Goal: Task Accomplishment & Management: Complete application form

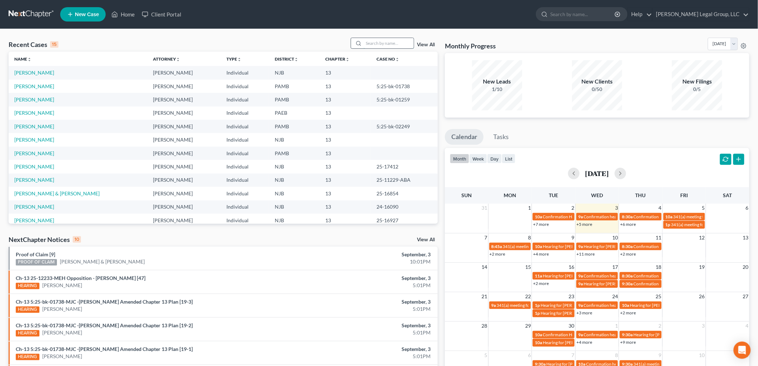
click at [372, 42] on input "search" at bounding box center [389, 43] width 50 height 10
type input "gagl"
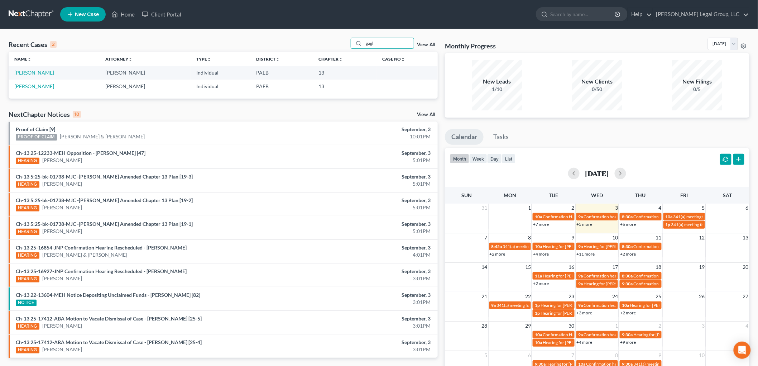
click at [43, 72] on link "[PERSON_NAME]" at bounding box center [34, 73] width 40 height 6
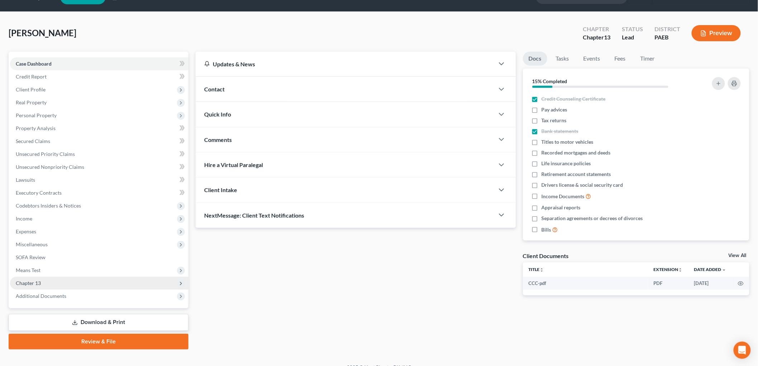
scroll to position [27, 0]
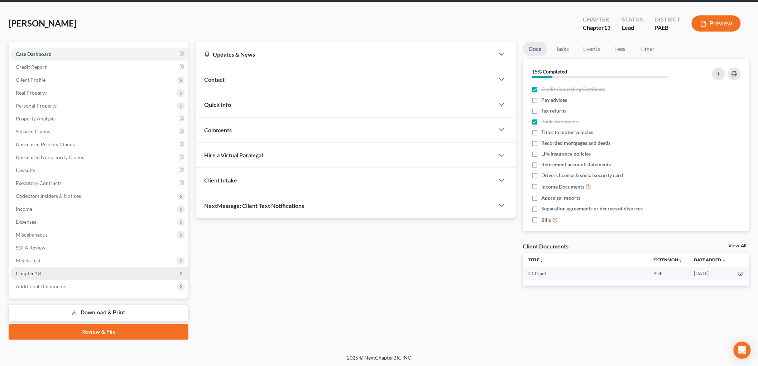
click at [44, 267] on span "Chapter 13" at bounding box center [99, 273] width 179 height 13
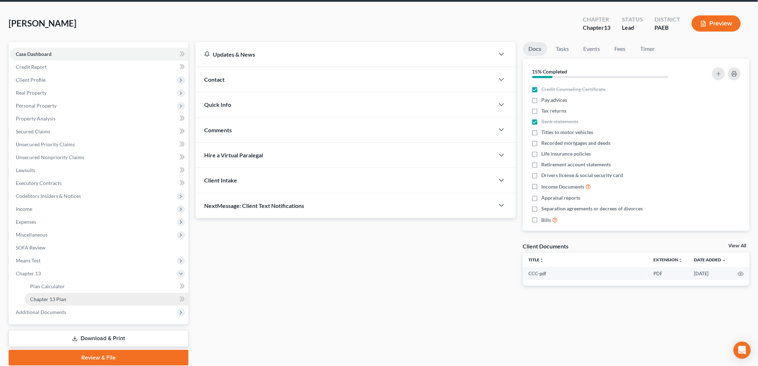
click at [74, 299] on link "Chapter 13 Plan" at bounding box center [106, 299] width 164 height 13
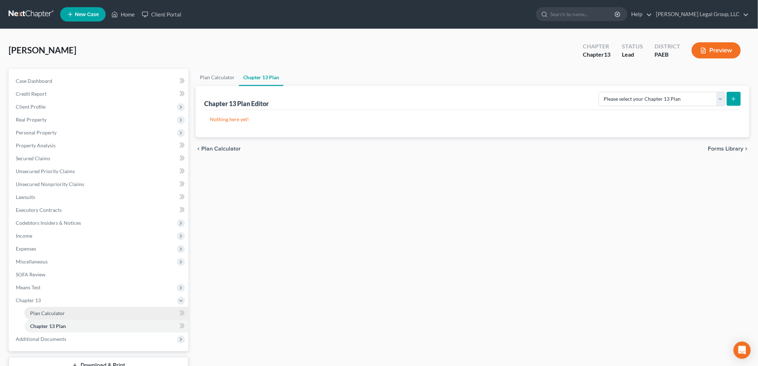
click at [73, 311] on link "Plan Calculator" at bounding box center [106, 313] width 164 height 13
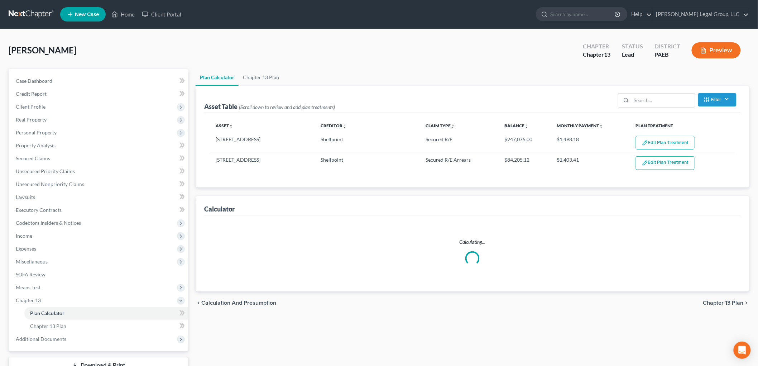
select select "59"
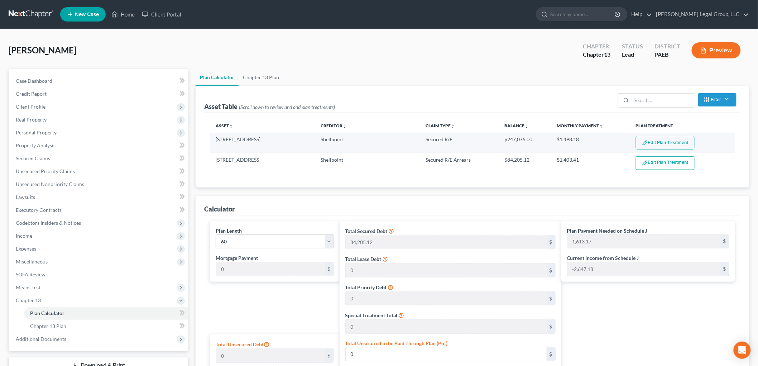
click at [664, 143] on button "Edit Plan Treatment" at bounding box center [665, 143] width 59 height 14
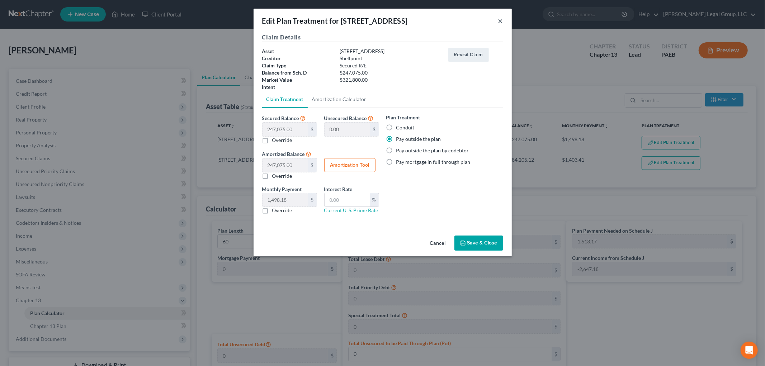
click at [500, 23] on button "×" at bounding box center [500, 20] width 5 height 9
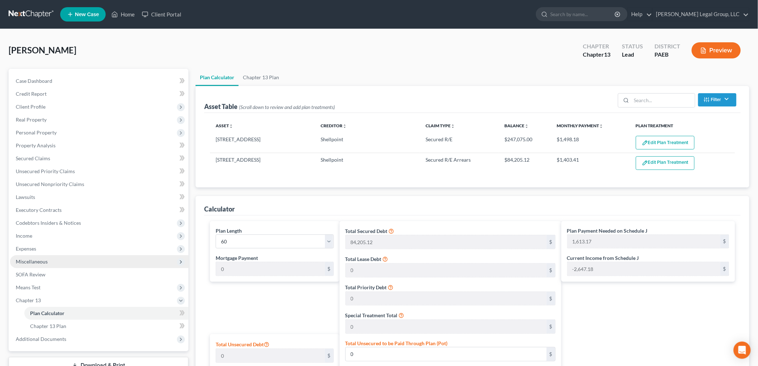
click at [42, 263] on span "Miscellaneous" at bounding box center [32, 261] width 32 height 6
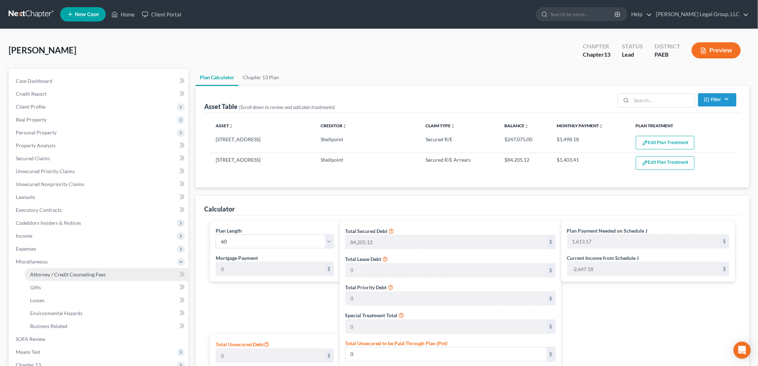
click at [92, 274] on span "Attorney / Credit Counseling Fees" at bounding box center [68, 274] width 76 height 6
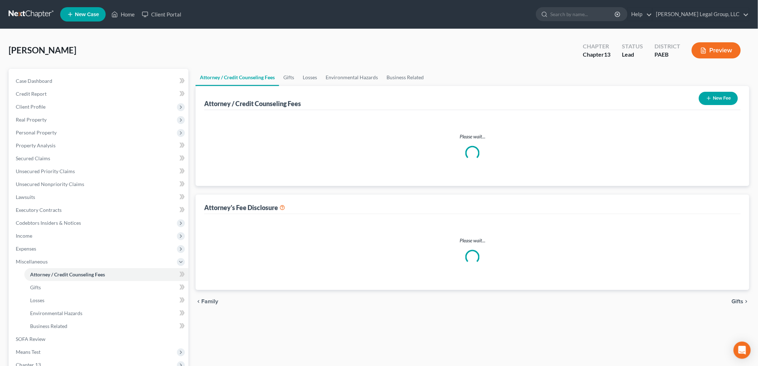
select select "1"
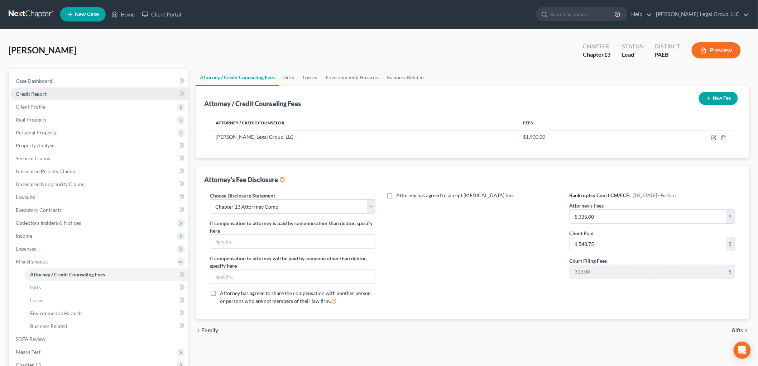
click at [38, 94] on span "Credit Report" at bounding box center [31, 94] width 31 height 6
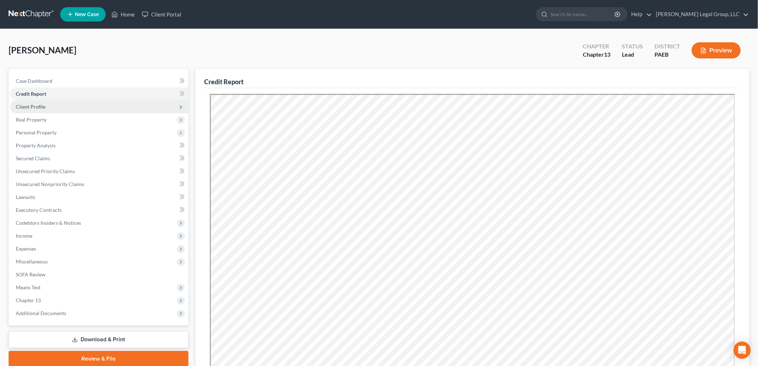
click at [38, 109] on span "Client Profile" at bounding box center [31, 107] width 30 height 6
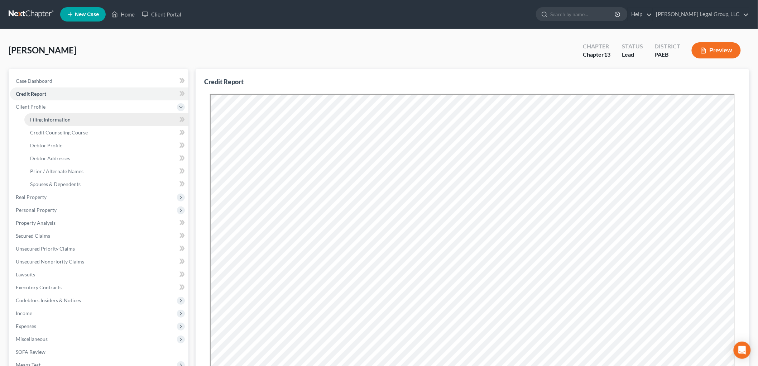
click at [51, 117] on span "Filing Information" at bounding box center [50, 119] width 41 height 6
select select "1"
select select "0"
select select "3"
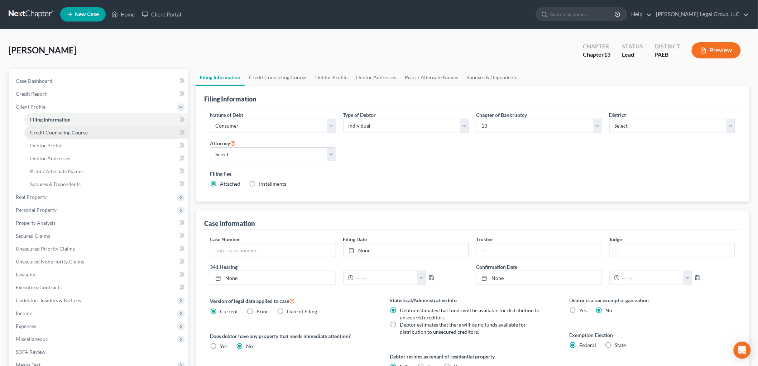
drag, startPoint x: 90, startPoint y: 131, endPoint x: 77, endPoint y: 137, distance: 13.9
click at [89, 131] on link "Credit Counseling Course" at bounding box center [106, 132] width 164 height 13
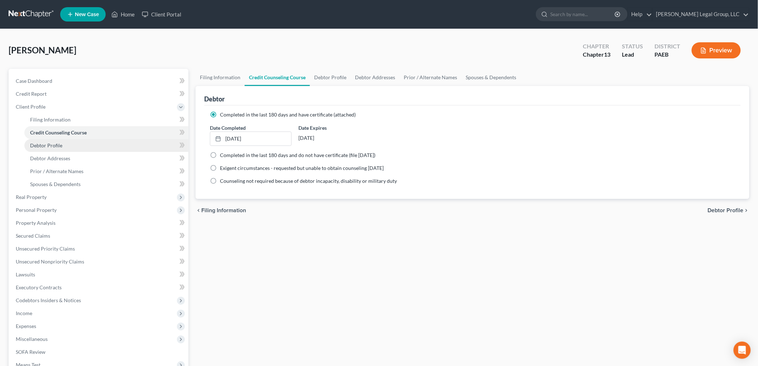
click at [71, 141] on link "Debtor Profile" at bounding box center [106, 145] width 164 height 13
select select "0"
select select "1"
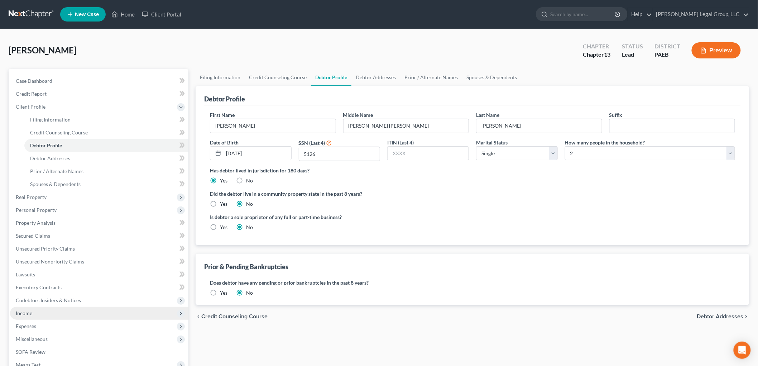
click at [40, 313] on span "Income" at bounding box center [99, 313] width 179 height 13
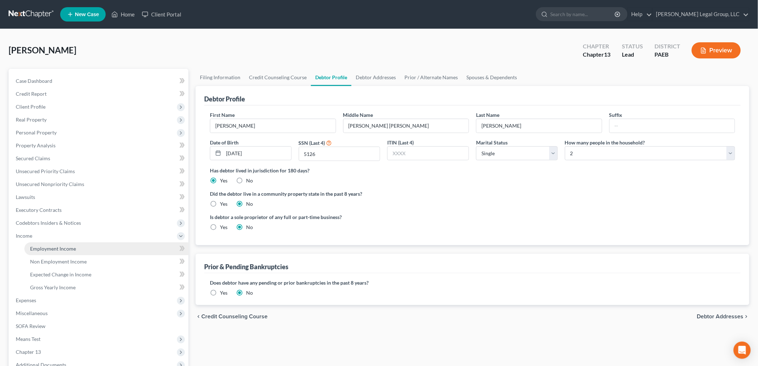
click at [65, 248] on span "Employment Income" at bounding box center [53, 249] width 46 height 6
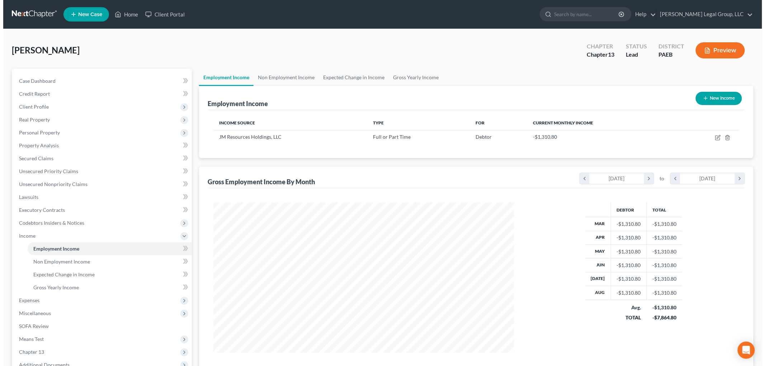
scroll to position [150, 315]
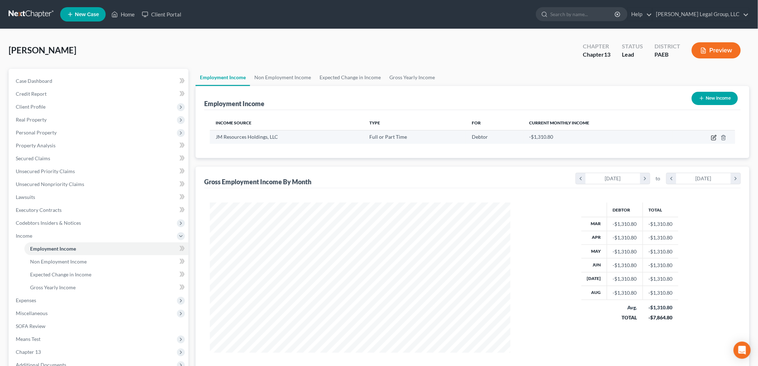
click at [712, 137] on icon "button" at bounding box center [715, 138] width 6 height 6
select select "0"
select select "39"
select select "2"
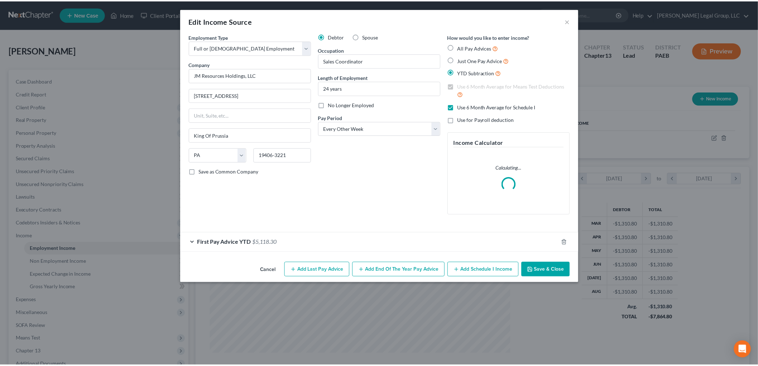
scroll to position [151, 318]
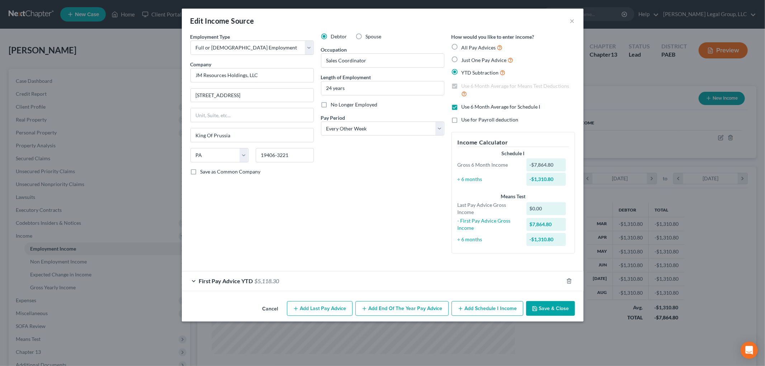
click at [406, 22] on div "Edit Income Source ×" at bounding box center [382, 21] width 401 height 24
click at [568, 19] on div "Edit Income Source ×" at bounding box center [382, 21] width 401 height 24
click at [573, 23] on button "×" at bounding box center [572, 20] width 5 height 9
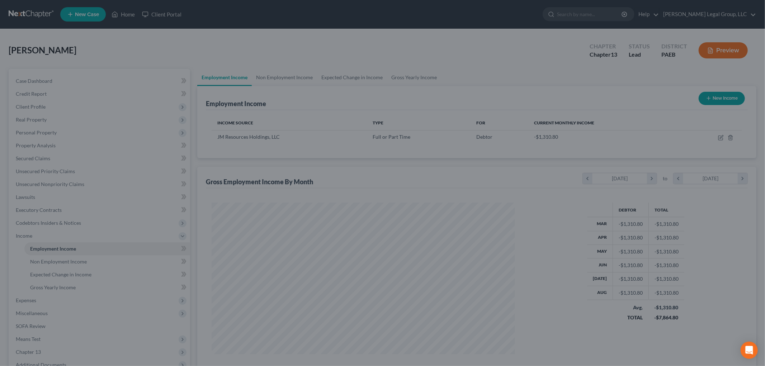
scroll to position [358292, 358127]
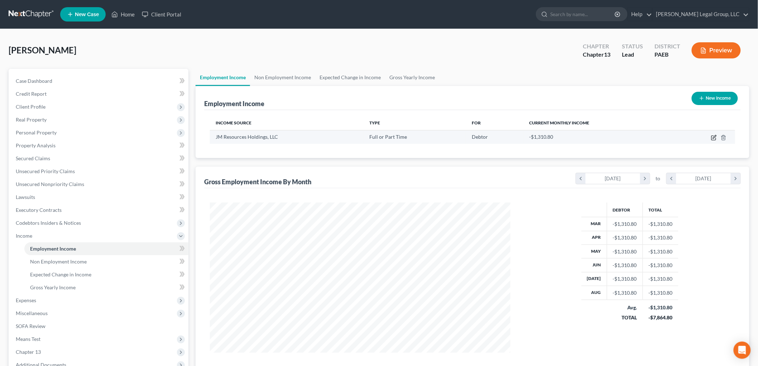
click at [716, 139] on icon "button" at bounding box center [714, 138] width 4 height 4
select select "0"
select select "39"
select select "2"
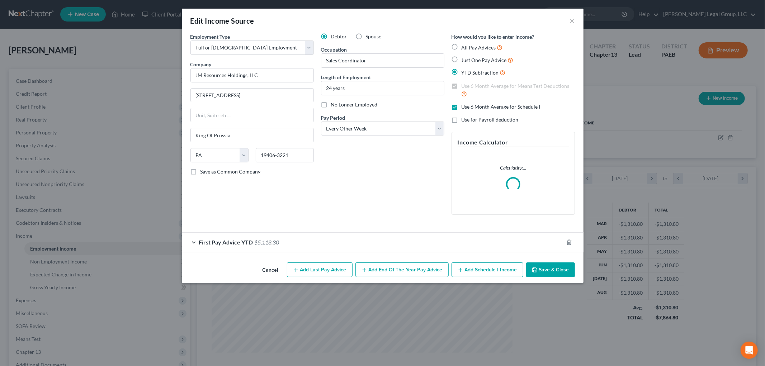
scroll to position [151, 318]
click at [310, 250] on div "First Pay Advice YTD $5,118.30" at bounding box center [372, 242] width 381 height 19
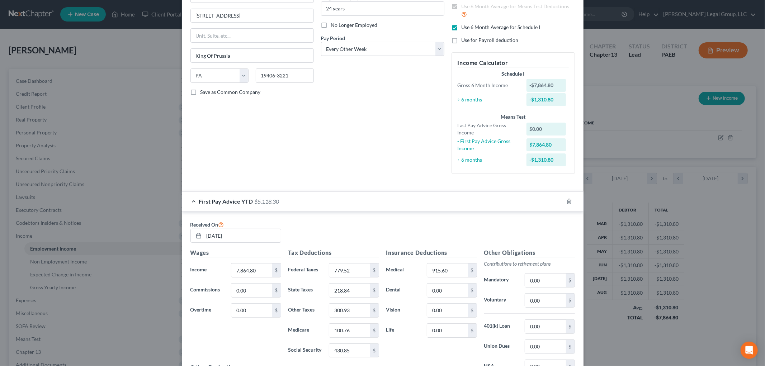
scroll to position [169, 0]
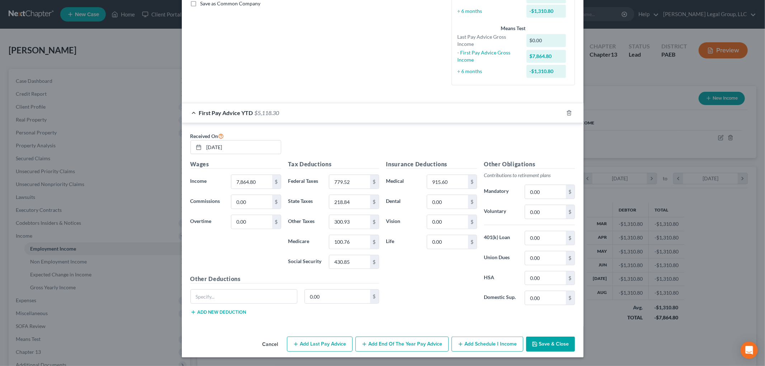
click at [333, 346] on button "Add Last Pay Advice" at bounding box center [320, 344] width 66 height 15
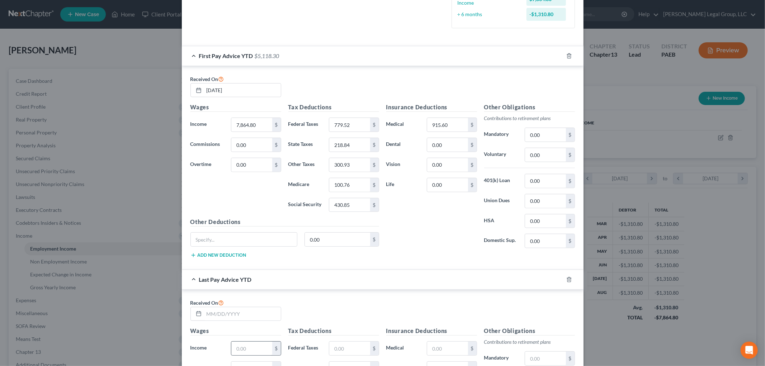
scroll to position [288, 0]
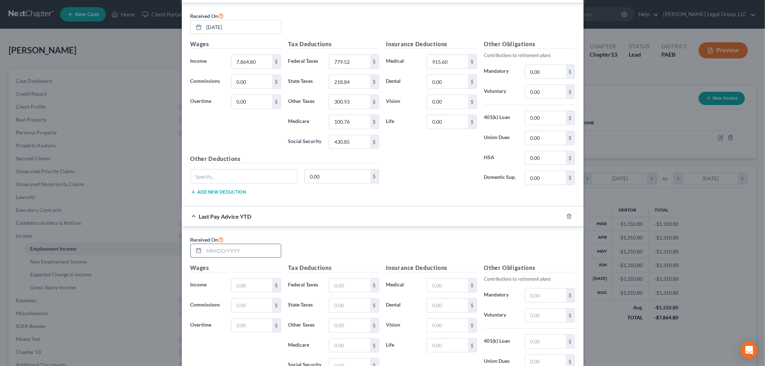
click at [245, 254] on input "text" at bounding box center [242, 251] width 77 height 14
type input "[DATE]"
type input "51,128.64"
click at [349, 284] on input "text" at bounding box center [349, 286] width 41 height 14
type input "5,576.22"
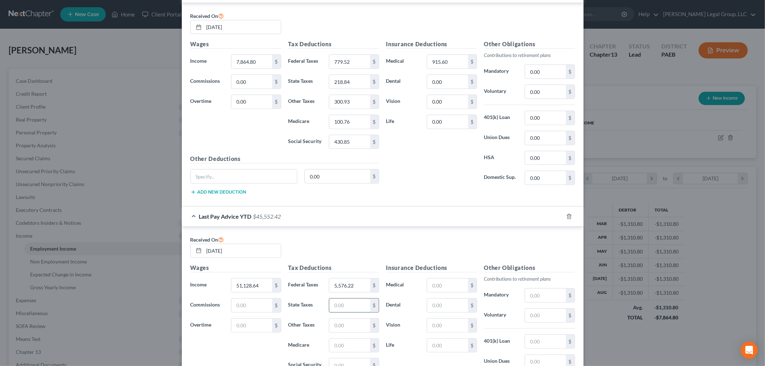
click at [343, 303] on input "text" at bounding box center [349, 306] width 41 height 14
type input "1,435.63"
click at [353, 328] on input "text" at bounding box center [349, 326] width 41 height 14
type input "1,952.02"
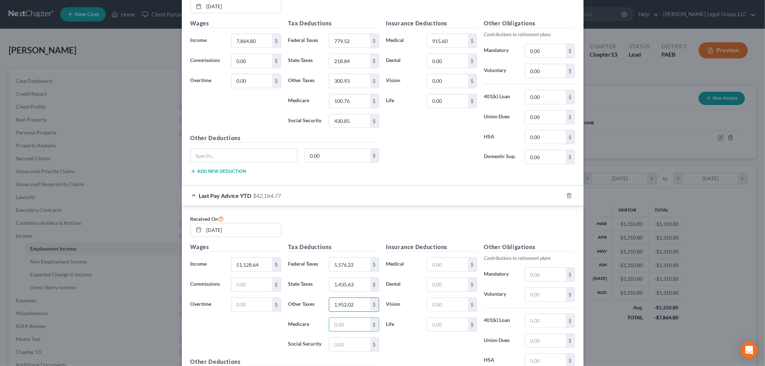
scroll to position [328, 0]
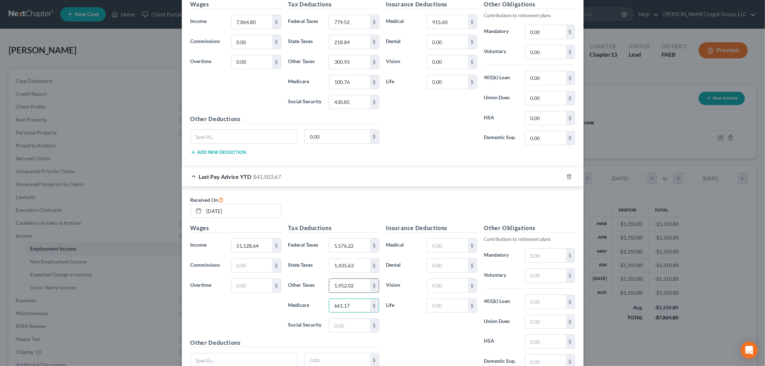
type input "661.17"
type input "2,827.07"
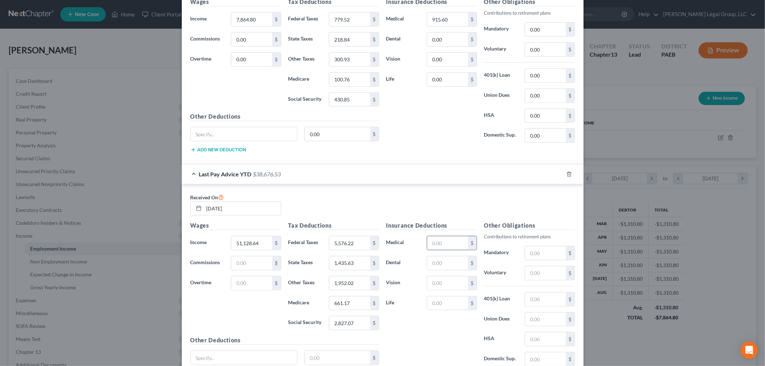
click at [455, 249] on input "text" at bounding box center [447, 243] width 41 height 14
type input "5,530.68"
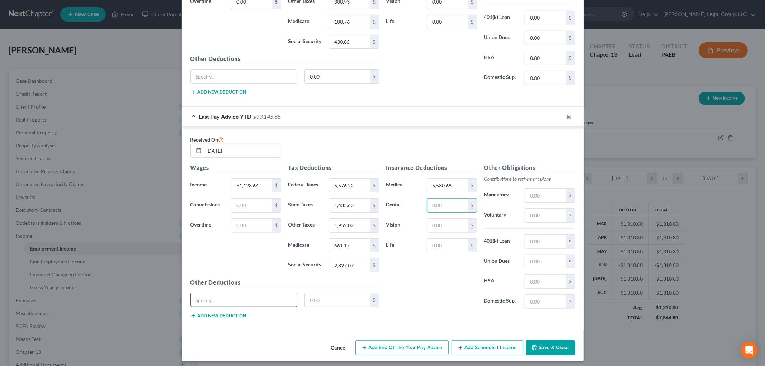
scroll to position [393, 0]
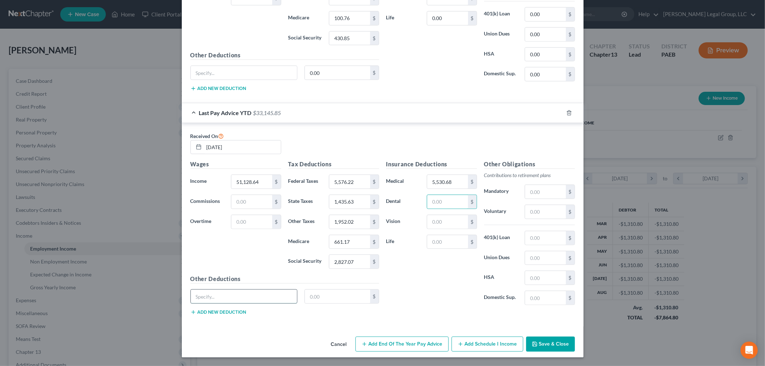
click at [207, 298] on input "text" at bounding box center [244, 297] width 106 height 14
type input "Office supplies"
type input "20."
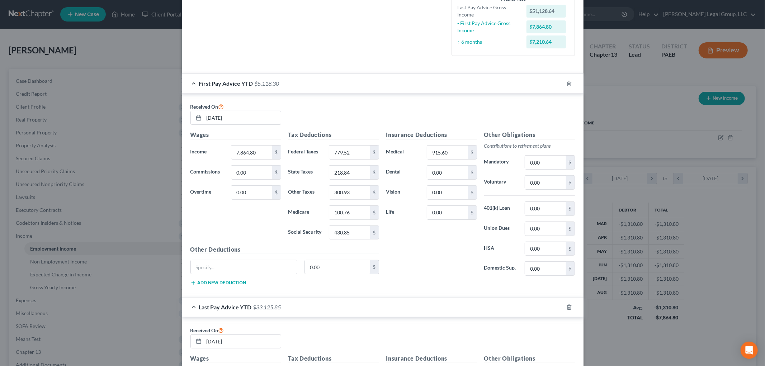
scroll to position [74, 0]
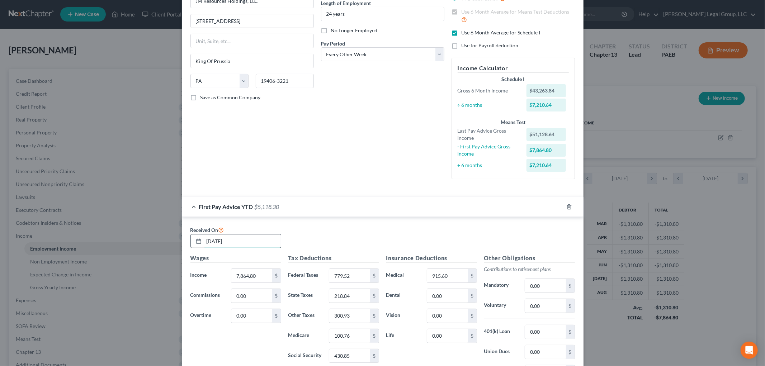
drag, startPoint x: 242, startPoint y: 243, endPoint x: 194, endPoint y: 236, distance: 48.9
click at [198, 237] on div "[DATE]" at bounding box center [235, 241] width 91 height 14
type input "3"
type input "[DATE]"
type input "12,845.84"
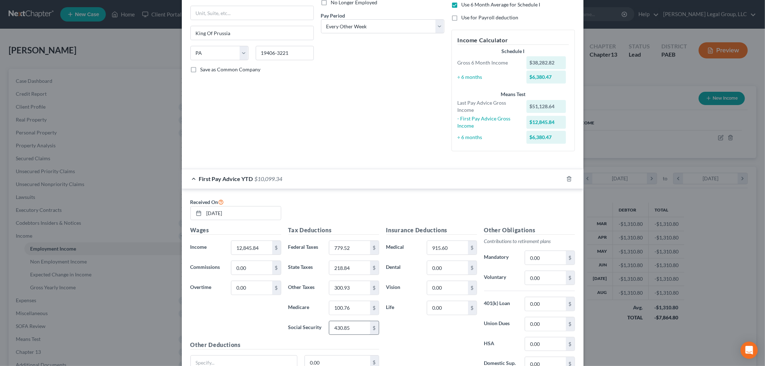
scroll to position [154, 0]
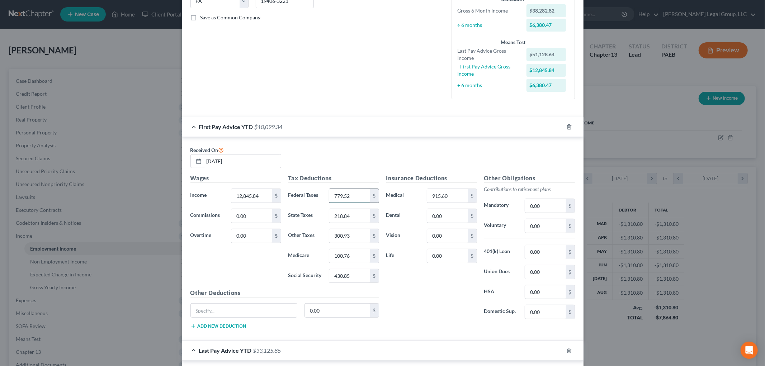
click at [360, 195] on input "779.52" at bounding box center [349, 196] width 41 height 14
type input "1"
type input "1,247.16"
click at [363, 219] on input "218.84" at bounding box center [349, 216] width 41 height 14
drag, startPoint x: 361, startPoint y: 218, endPoint x: 325, endPoint y: 216, distance: 35.9
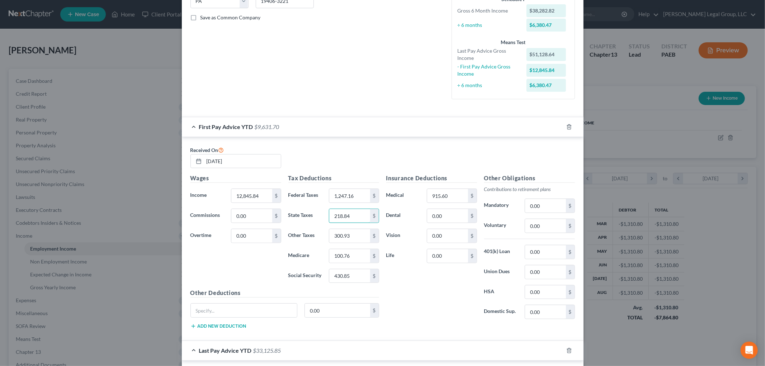
click at [325, 216] on div "218.84 $" at bounding box center [353, 216] width 57 height 14
type input "356.5"
drag, startPoint x: 347, startPoint y: 235, endPoint x: 342, endPoint y: 235, distance: 4.7
click at [347, 235] on input "text" at bounding box center [349, 236] width 41 height 14
type input "491.72"
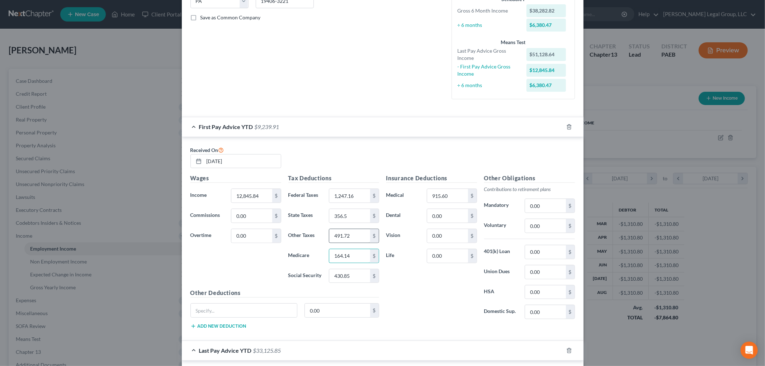
type input "164.14"
type input "701.83"
click at [456, 196] on input "915.60" at bounding box center [447, 196] width 41 height 14
type input "1,526"
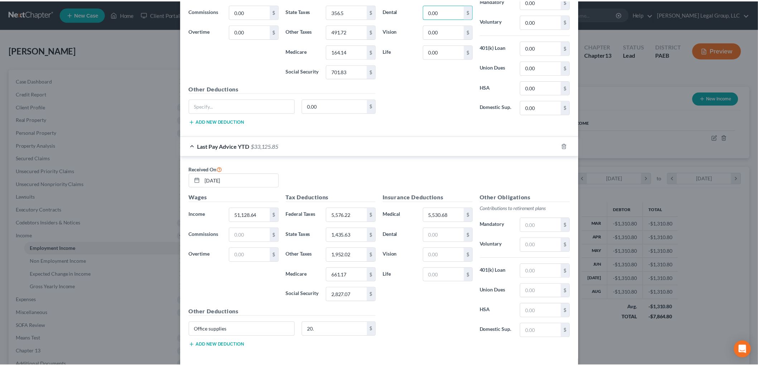
scroll to position [393, 0]
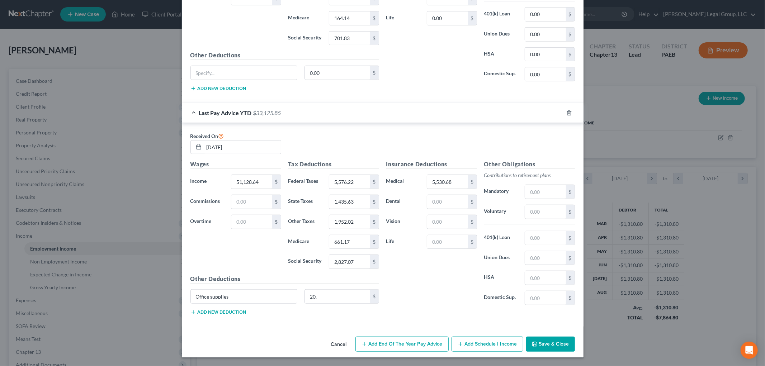
click at [538, 350] on button "Save & Close" at bounding box center [550, 344] width 49 height 15
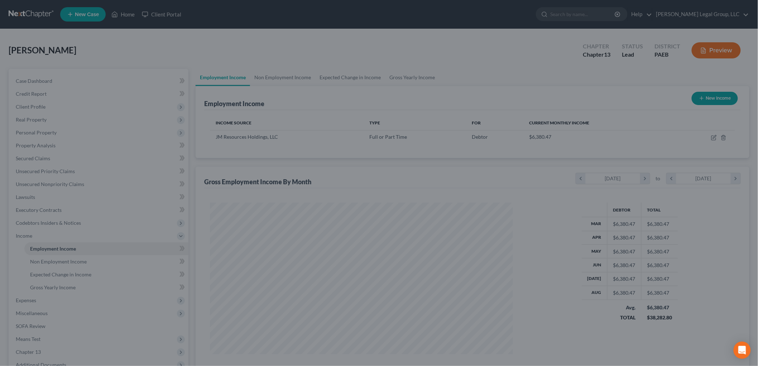
scroll to position [358292, 358127]
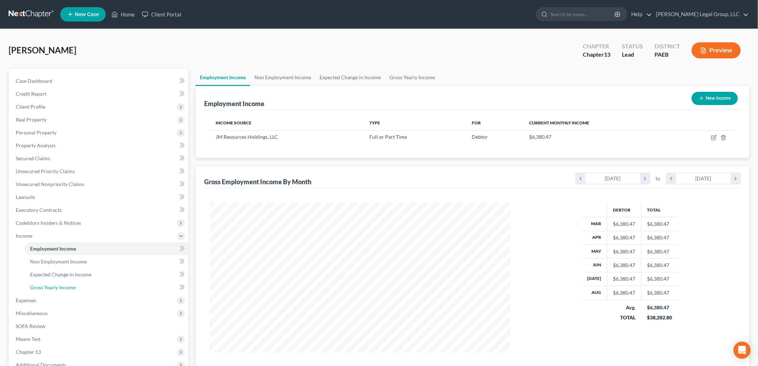
drag, startPoint x: 65, startPoint y: 288, endPoint x: 250, endPoint y: 277, distance: 185.3
click at [65, 288] on span "Gross Yearly Income" at bounding box center [53, 287] width 46 height 6
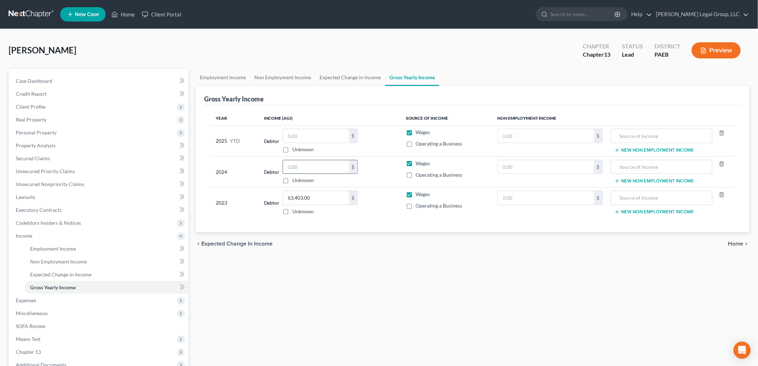
click at [310, 167] on input "text" at bounding box center [316, 167] width 66 height 14
type input "61,507"
click at [342, 140] on input "text" at bounding box center [316, 136] width 66 height 14
type input "51,128.64"
click at [73, 243] on link "Employment Income" at bounding box center [106, 248] width 164 height 13
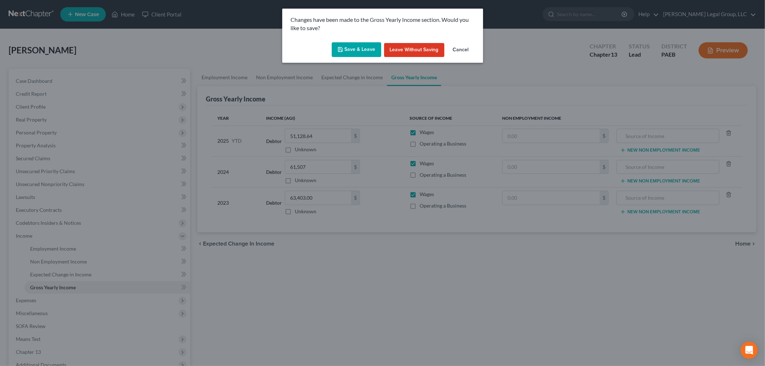
click at [360, 54] on button "Save & Leave" at bounding box center [356, 49] width 49 height 15
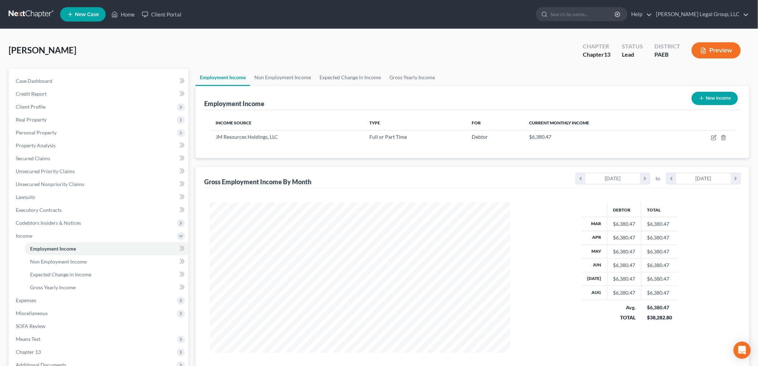
scroll to position [150, 315]
drag, startPoint x: 278, startPoint y: 70, endPoint x: 280, endPoint y: 76, distance: 6.8
click at [278, 70] on link "Non Employment Income" at bounding box center [282, 77] width 65 height 17
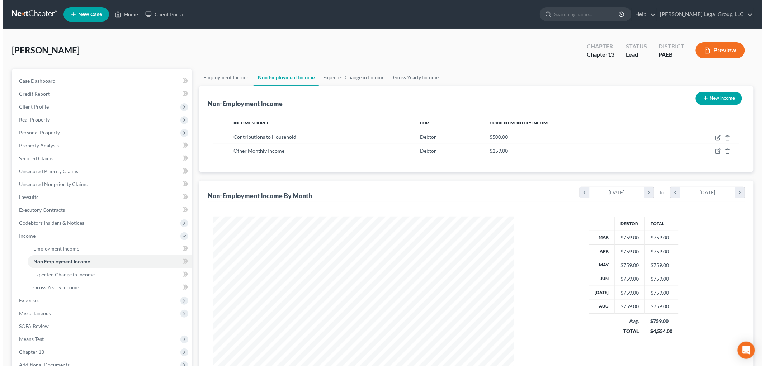
scroll to position [150, 315]
click at [712, 149] on icon "button" at bounding box center [714, 151] width 4 height 4
select select "13"
select select "0"
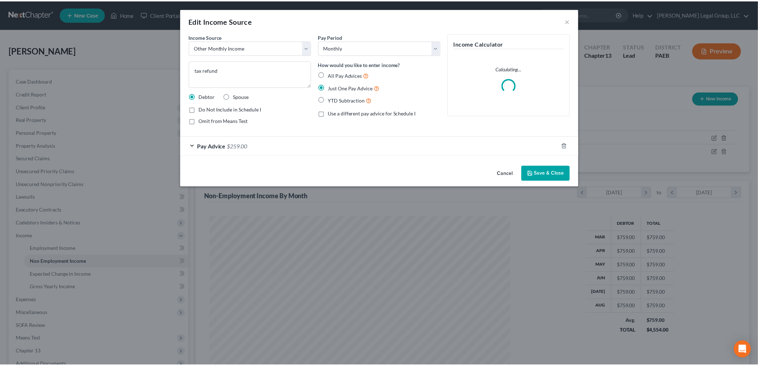
scroll to position [151, 318]
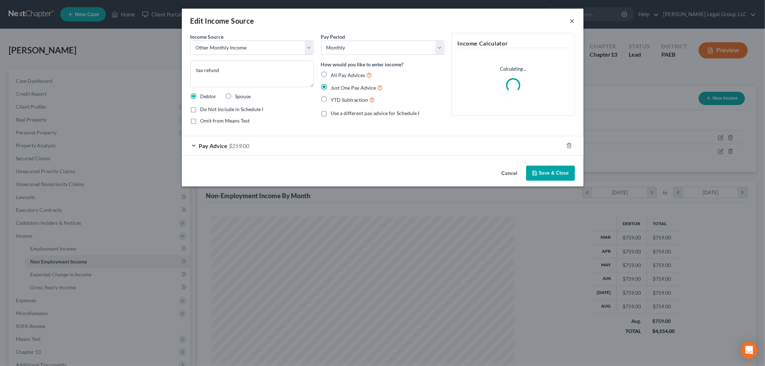
click at [570, 23] on button "×" at bounding box center [572, 20] width 5 height 9
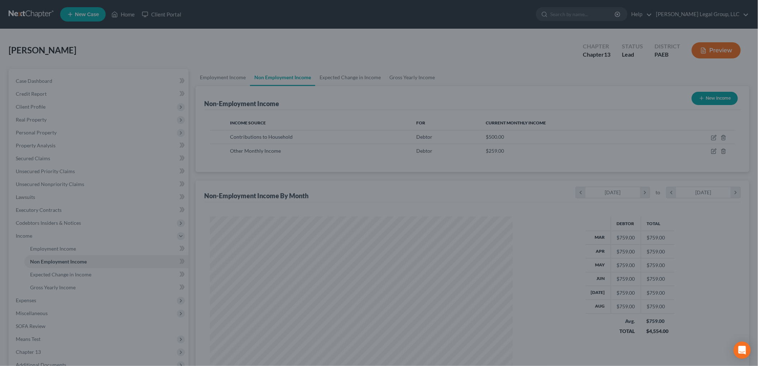
scroll to position [150, 315]
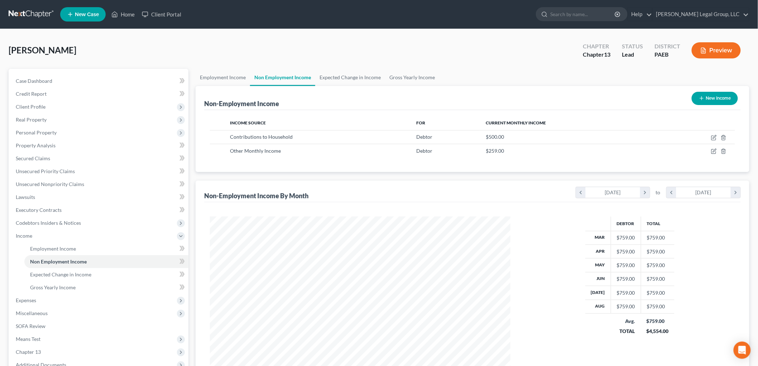
click at [711, 92] on button "New Income" at bounding box center [715, 98] width 46 height 13
select select "0"
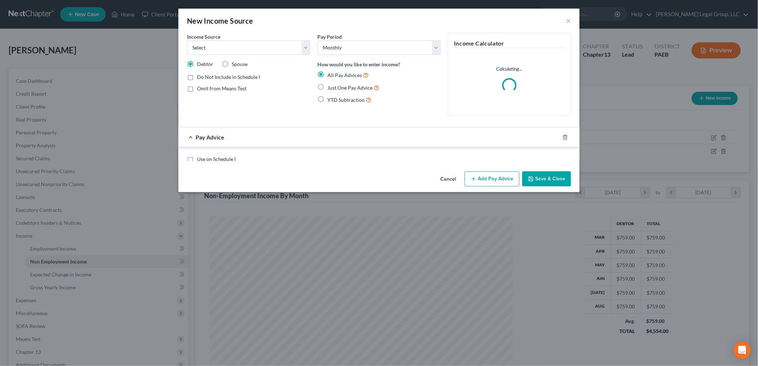
scroll to position [151, 318]
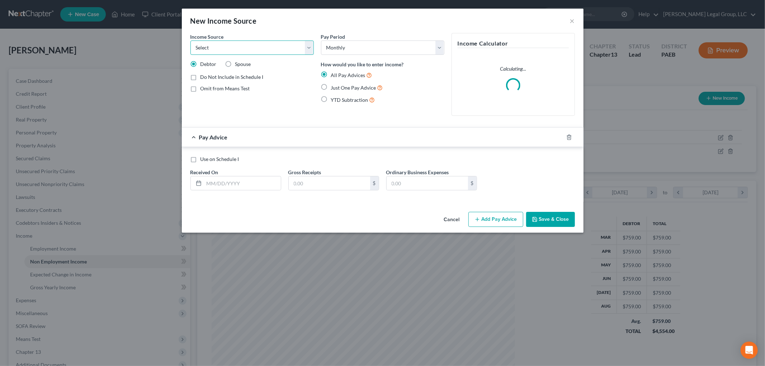
click at [255, 43] on select "Select Unemployment Disability (from employer) Pension Retirement Social Securi…" at bounding box center [251, 48] width 123 height 14
select select "13"
click at [190, 41] on select "Select Unemployment Disability (from employer) Pension Retirement Social Securi…" at bounding box center [251, 48] width 123 height 14
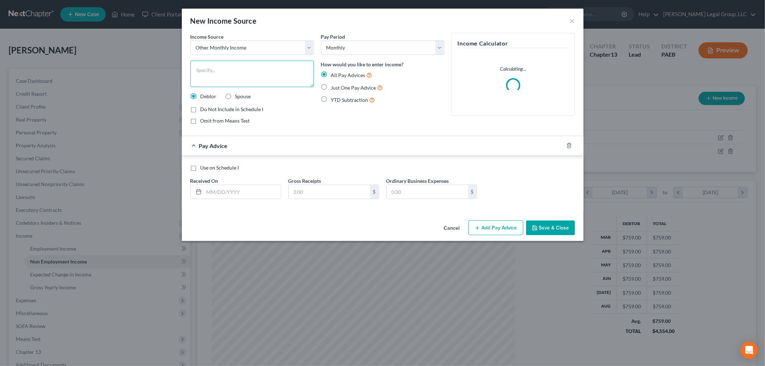
click at [244, 76] on textarea at bounding box center [251, 74] width 123 height 27
type textarea "2nd job Cracker Barrel (net)"
click at [349, 85] on span "Just One Pay Advice" at bounding box center [353, 88] width 45 height 6
click at [338, 85] on input "Just One Pay Advice" at bounding box center [336, 86] width 5 height 5
radio input "true"
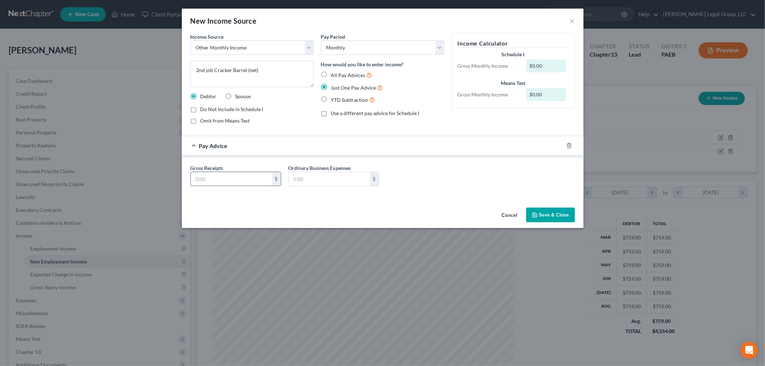
click at [270, 183] on input "text" at bounding box center [231, 179] width 81 height 14
type input "170.91"
click at [376, 113] on span "Use a different pay advice for Schedule I" at bounding box center [375, 113] width 89 height 6
click at [338, 113] on input "Use a different pay advice for Schedule I" at bounding box center [336, 112] width 5 height 5
checkbox input "true"
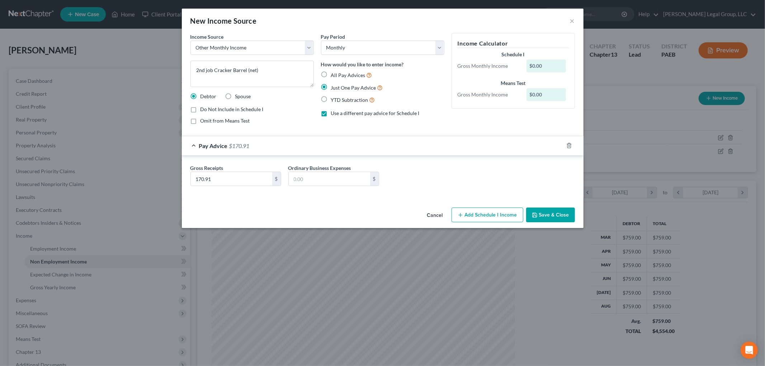
click at [468, 207] on div "Cancel Add Schedule I Income Save & Close" at bounding box center [382, 217] width 401 height 24
click at [475, 214] on button "Add Schedule I Income" at bounding box center [487, 215] width 72 height 15
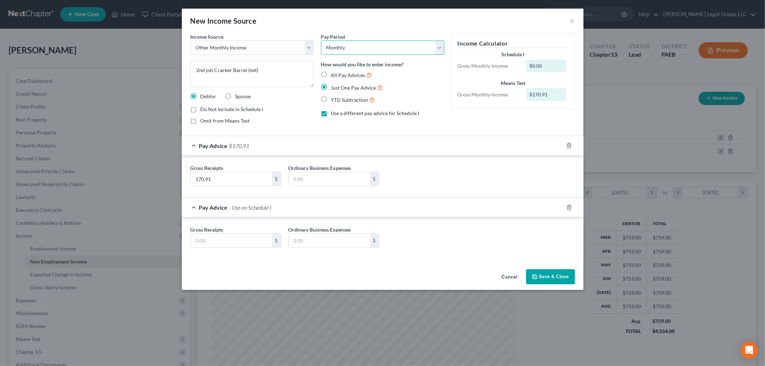
click at [370, 48] on select "Select Monthly Twice Monthly Every Other Week Weekly" at bounding box center [382, 48] width 123 height 14
select select "3"
click at [321, 41] on select "Select Monthly Twice Monthly Every Other Week Weekly" at bounding box center [382, 48] width 123 height 14
click at [236, 243] on input "text" at bounding box center [231, 241] width 81 height 14
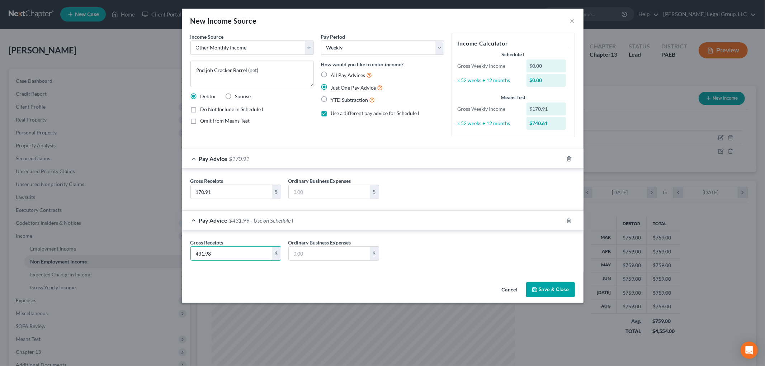
type input "431.98"
click at [309, 259] on input "text" at bounding box center [329, 254] width 81 height 14
type input "78.11"
click at [560, 288] on button "Save & Close" at bounding box center [550, 289] width 49 height 15
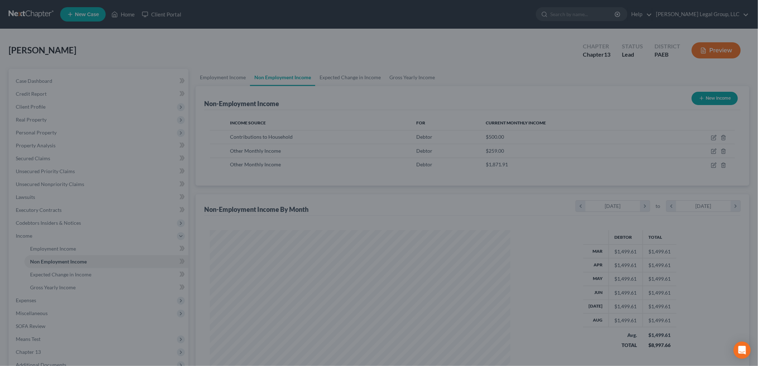
scroll to position [358292, 358127]
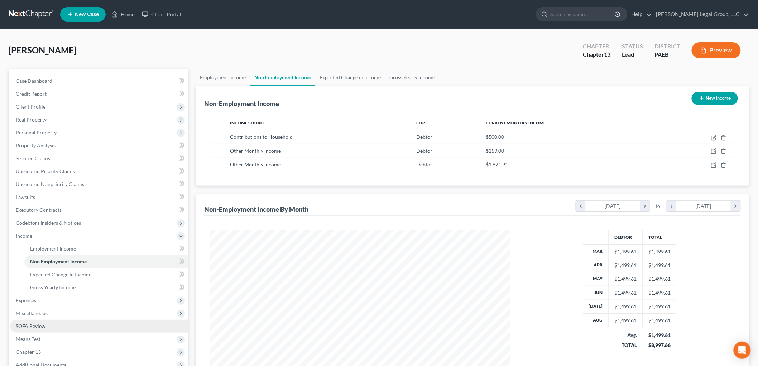
drag, startPoint x: 58, startPoint y: 324, endPoint x: 87, endPoint y: 319, distance: 29.2
click at [58, 324] on link "SOFA Review" at bounding box center [99, 326] width 179 height 13
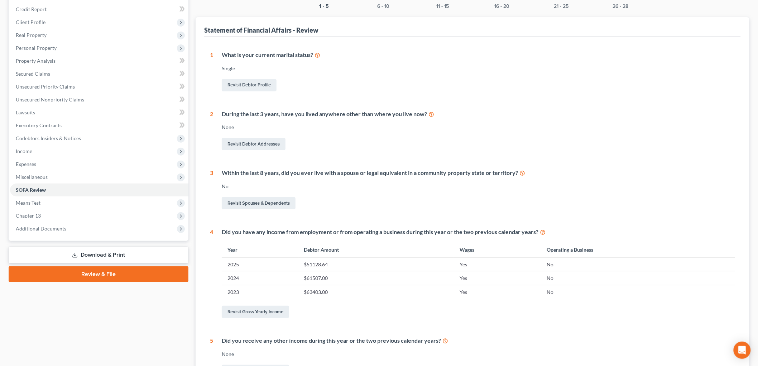
scroll to position [159, 0]
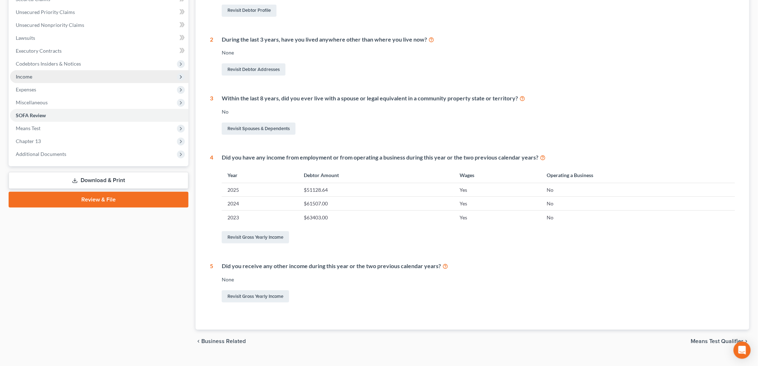
click at [39, 74] on span "Income" at bounding box center [99, 76] width 179 height 13
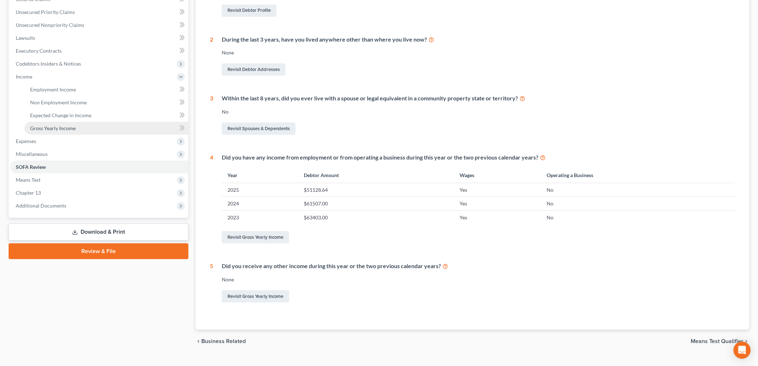
click at [78, 124] on link "Gross Yearly Income" at bounding box center [106, 128] width 164 height 13
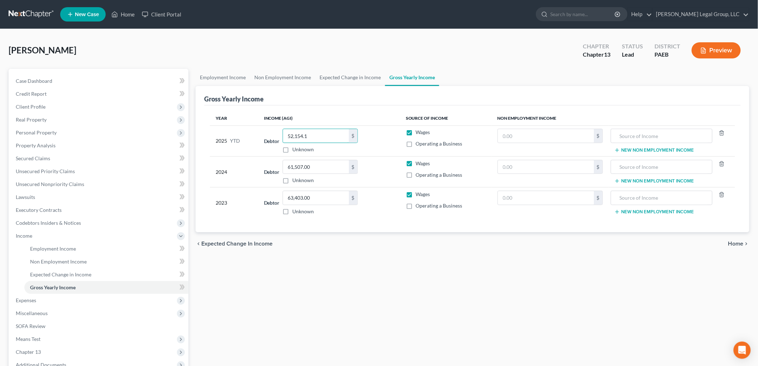
type input "52,154.1"
click at [81, 244] on link "Employment Income" at bounding box center [106, 248] width 164 height 13
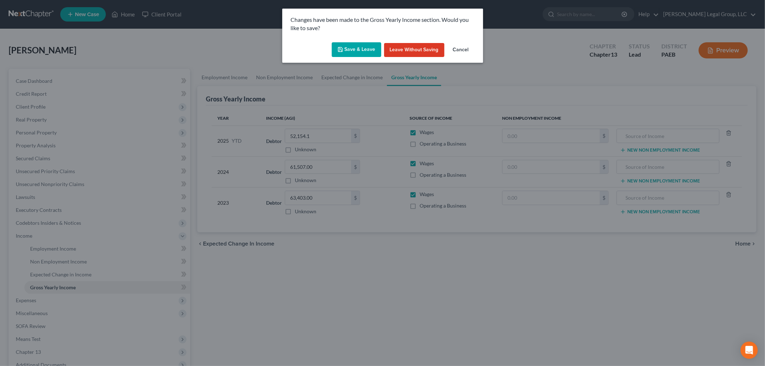
click at [348, 49] on button "Save & Leave" at bounding box center [356, 49] width 49 height 15
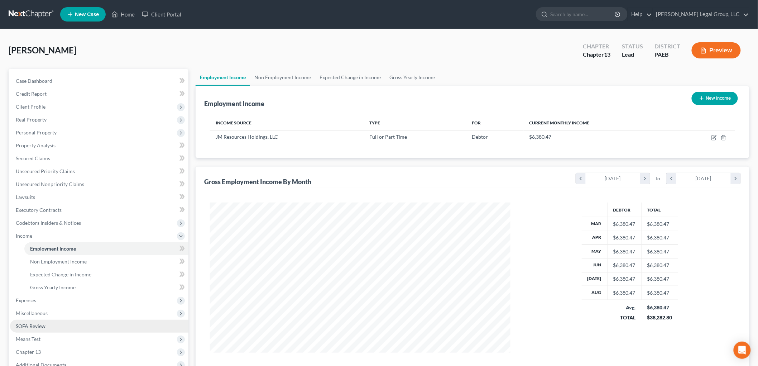
scroll to position [150, 315]
click at [67, 325] on link "SOFA Review" at bounding box center [99, 326] width 179 height 13
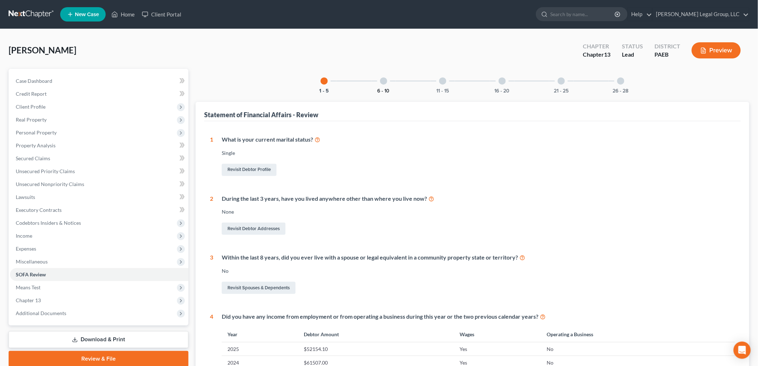
click at [378, 91] on button "6 - 10" at bounding box center [384, 91] width 12 height 5
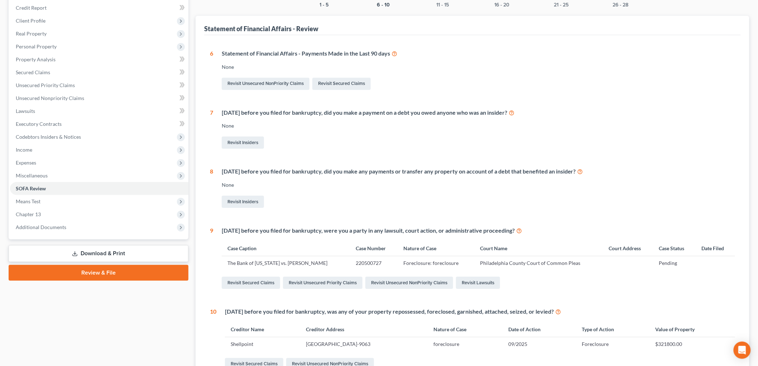
scroll to position [40, 0]
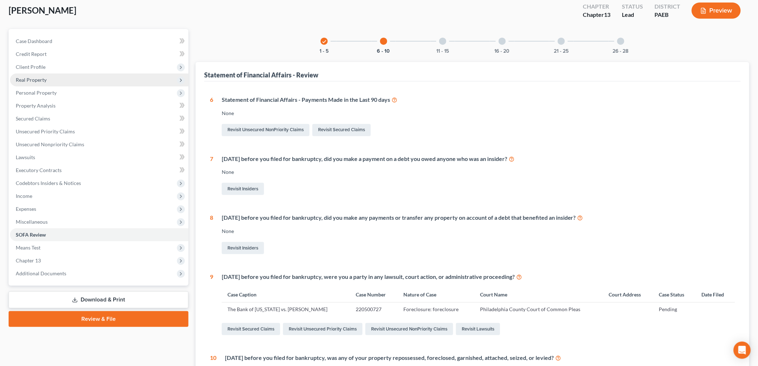
click at [41, 80] on span "Real Property" at bounding box center [31, 80] width 31 height 6
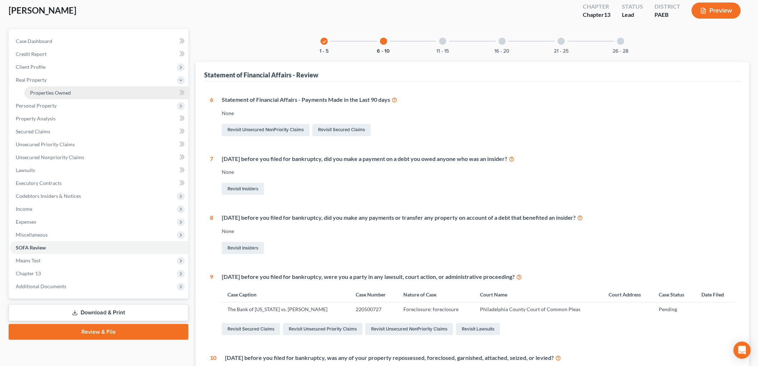
click at [66, 94] on span "Properties Owned" at bounding box center [50, 93] width 41 height 6
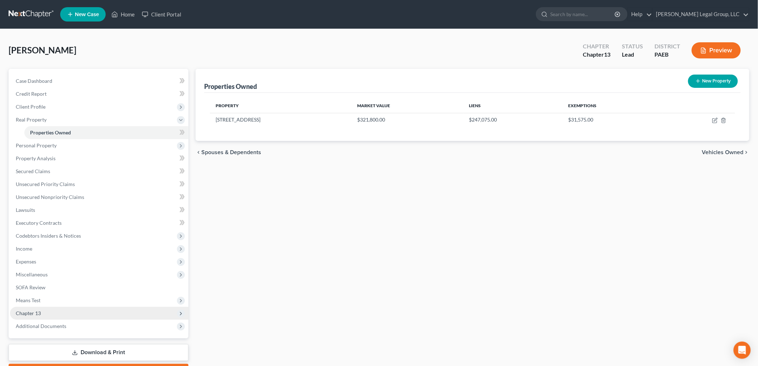
click at [53, 312] on span "Chapter 13" at bounding box center [99, 313] width 179 height 13
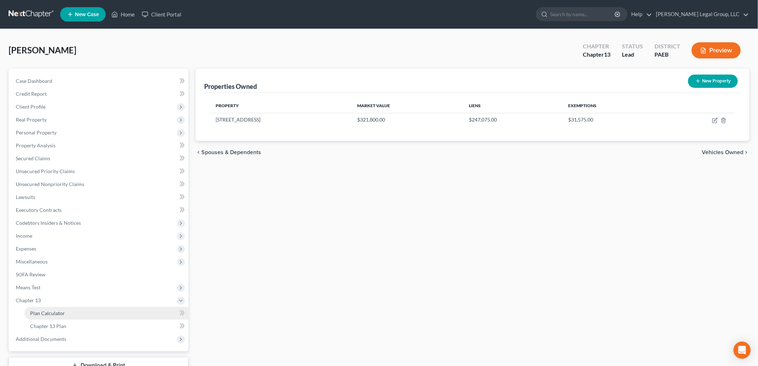
click at [82, 313] on link "Plan Calculator" at bounding box center [106, 313] width 164 height 13
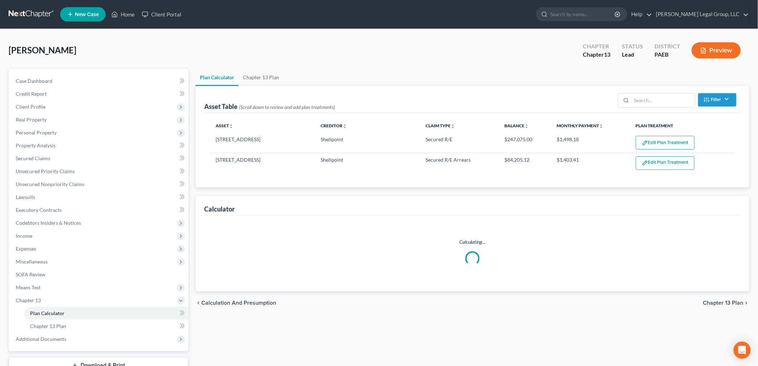
select select "59"
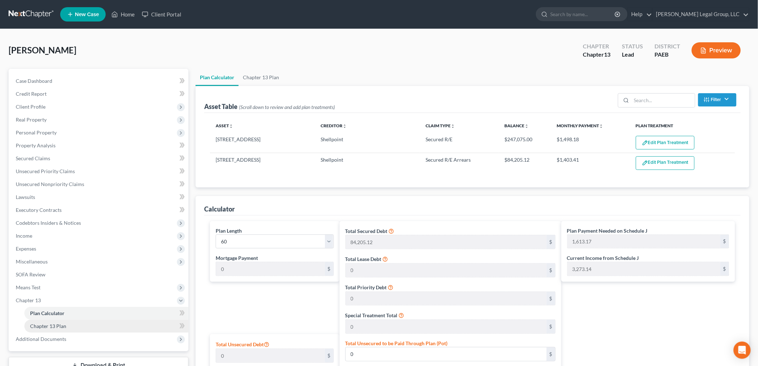
click at [54, 325] on span "Chapter 13 Plan" at bounding box center [48, 326] width 36 height 6
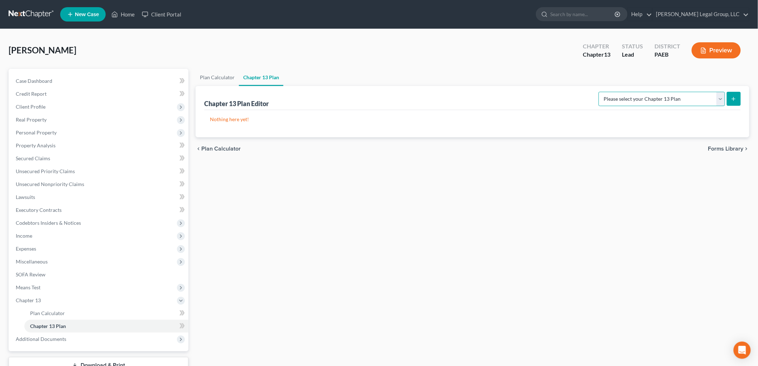
click at [635, 103] on select "Please select your Chapter 13 Plan Eastern District of [US_STATE] - Effective […" at bounding box center [662, 99] width 127 height 14
select select "2"
click at [599, 92] on select "Please select your Chapter 13 Plan Eastern District of [US_STATE] - Effective […" at bounding box center [662, 99] width 127 height 14
click at [731, 99] on icon "submit" at bounding box center [734, 99] width 6 height 6
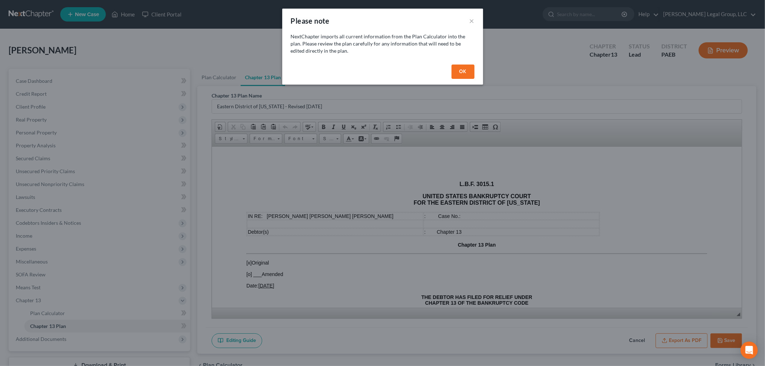
click at [466, 72] on button "OK" at bounding box center [462, 72] width 23 height 14
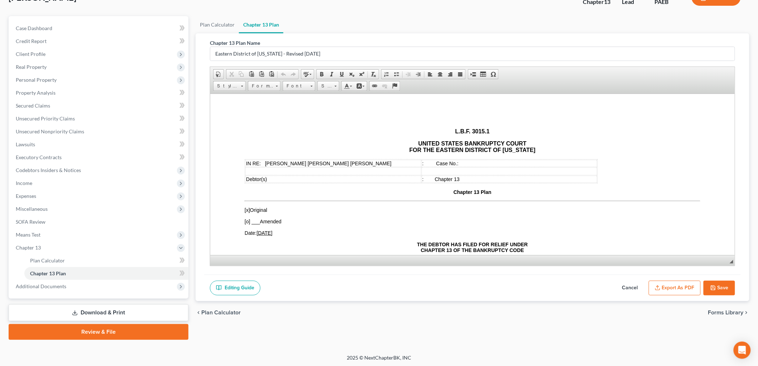
scroll to position [239, 0]
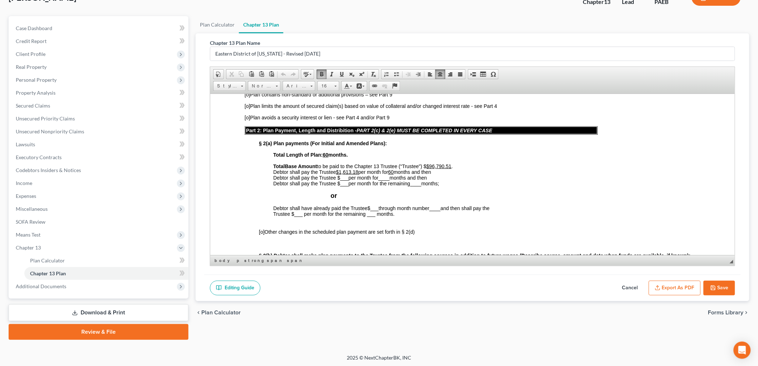
click at [358, 171] on u "$1,613.18" at bounding box center [347, 172] width 22 height 6
click at [658, 290] on icon "button" at bounding box center [658, 288] width 6 height 6
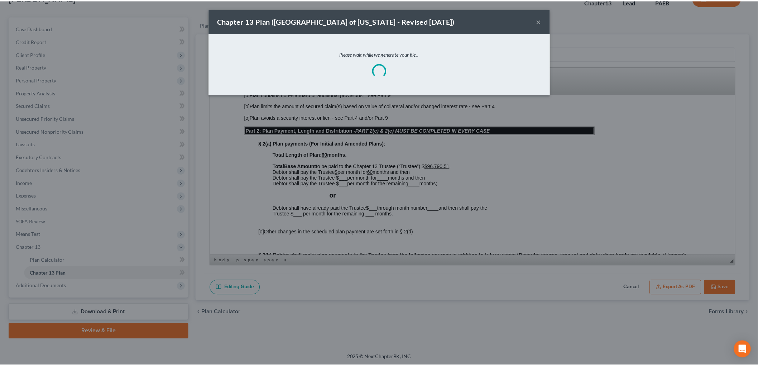
scroll to position [233, 0]
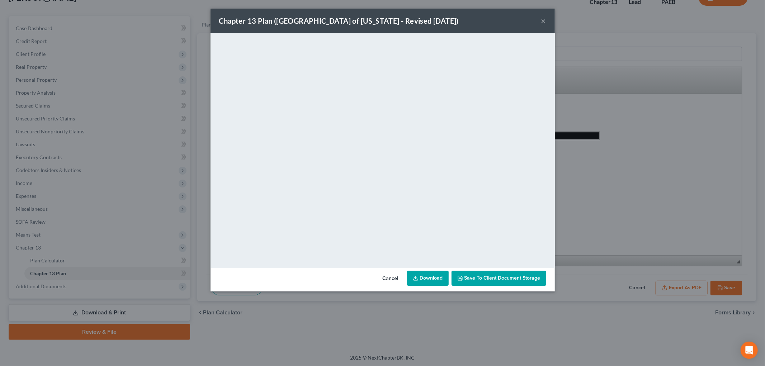
click at [430, 281] on link "Download" at bounding box center [428, 278] width 42 height 15
click at [541, 22] on button "×" at bounding box center [543, 20] width 5 height 9
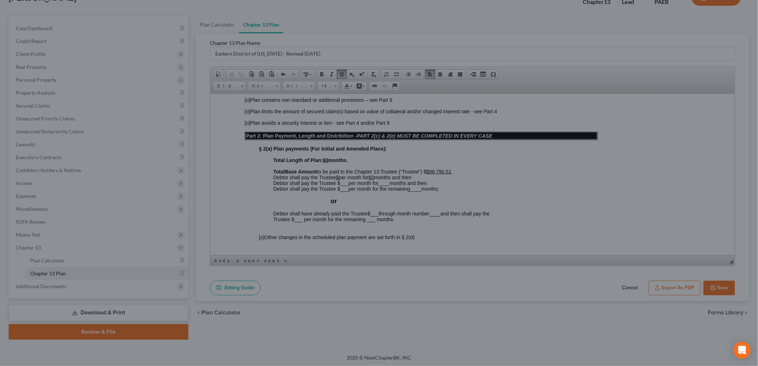
scroll to position [239, 0]
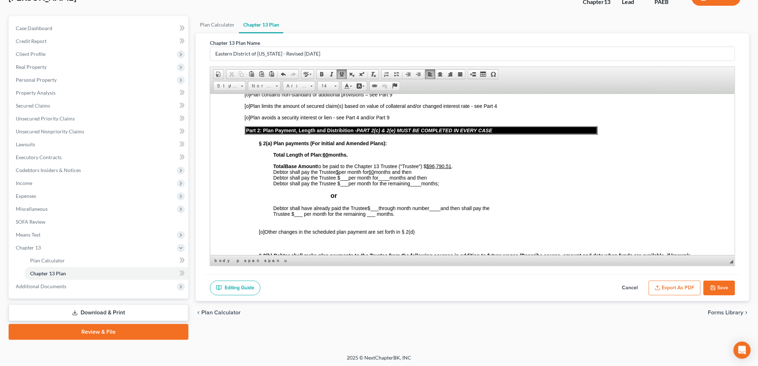
click at [717, 287] on button "Save" at bounding box center [720, 288] width 32 height 15
select select "2"
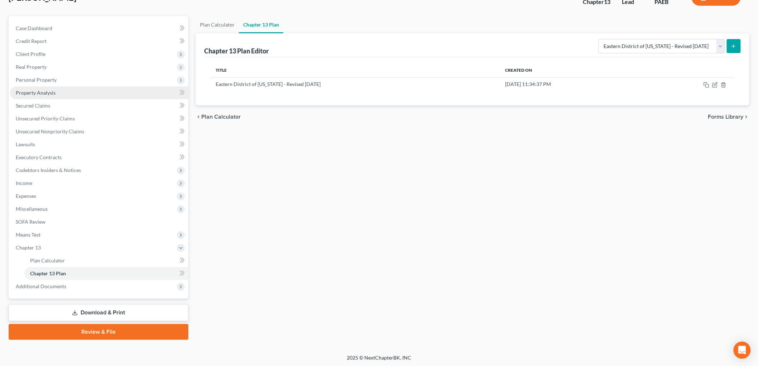
click at [37, 91] on span "Property Analysis" at bounding box center [36, 93] width 40 height 6
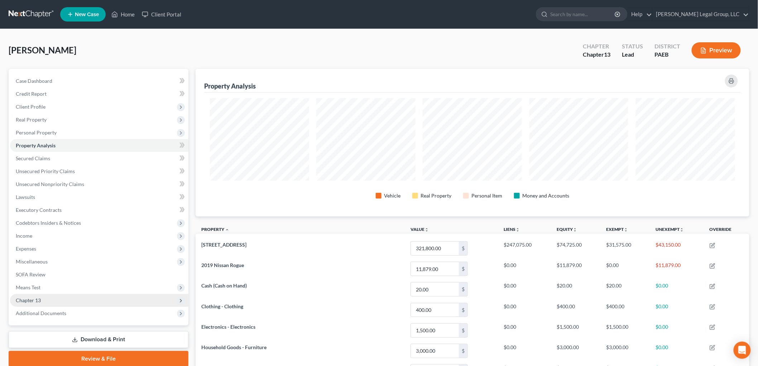
drag, startPoint x: 33, startPoint y: 298, endPoint x: 61, endPoint y: 305, distance: 28.9
click at [33, 297] on span "Chapter 13" at bounding box center [28, 300] width 25 height 6
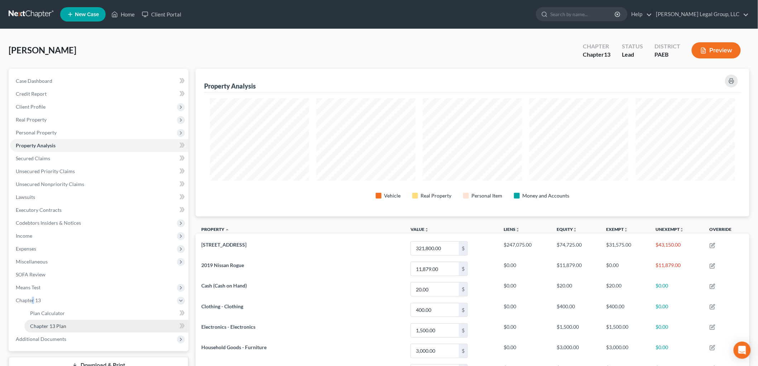
click at [85, 323] on link "Chapter 13 Plan" at bounding box center [106, 326] width 164 height 13
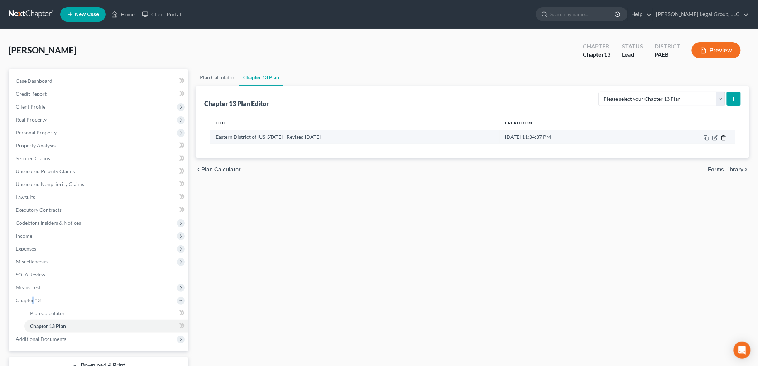
click at [722, 138] on icon "button" at bounding box center [724, 138] width 6 height 6
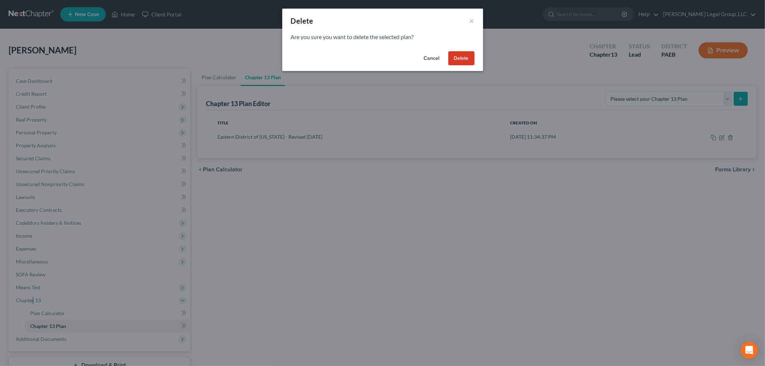
click at [458, 58] on button "Delete" at bounding box center [461, 58] width 26 height 14
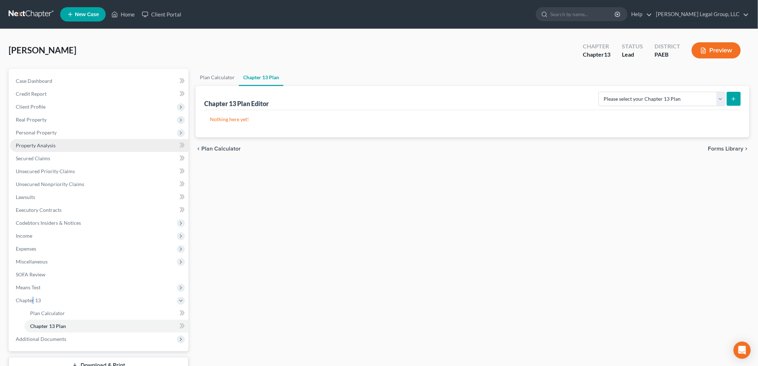
click at [51, 150] on link "Property Analysis" at bounding box center [99, 145] width 179 height 13
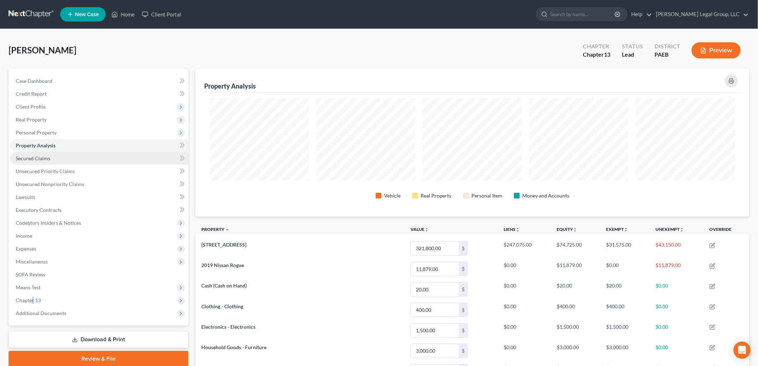
click at [51, 154] on link "Secured Claims" at bounding box center [99, 158] width 179 height 13
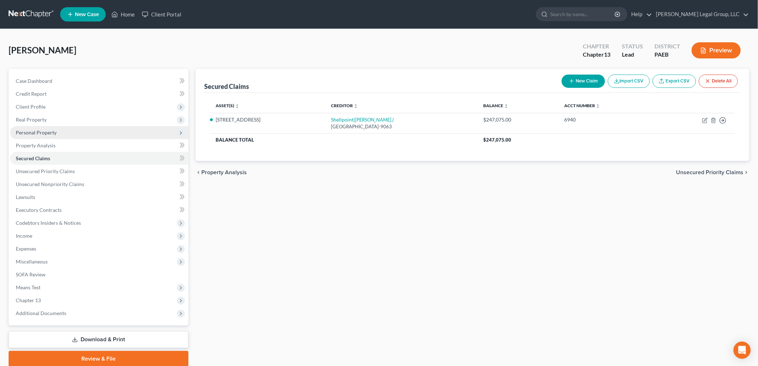
click at [53, 127] on span "Personal Property" at bounding box center [99, 132] width 179 height 13
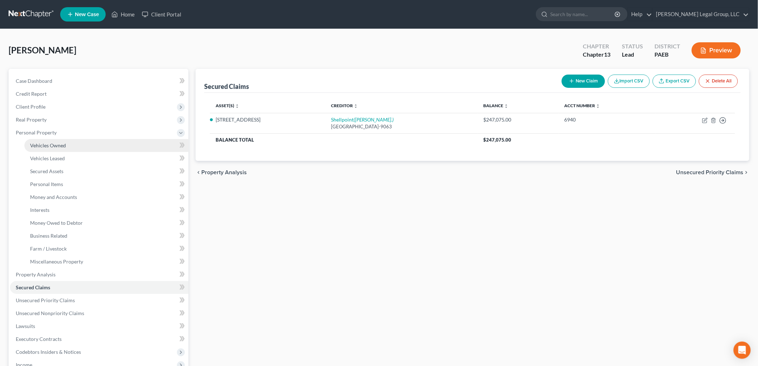
click at [73, 143] on link "Vehicles Owned" at bounding box center [106, 145] width 164 height 13
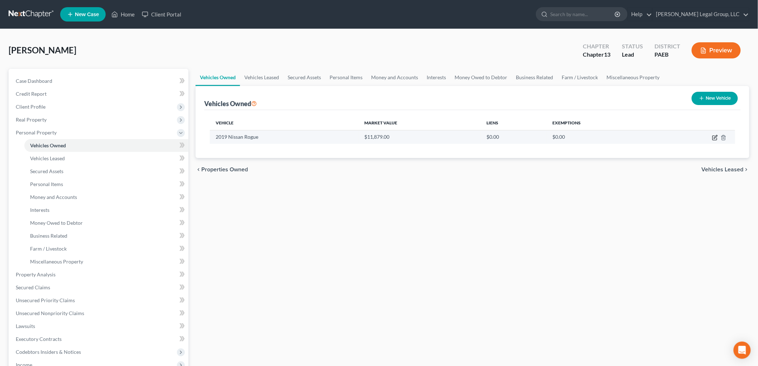
click at [714, 138] on icon "button" at bounding box center [716, 138] width 6 height 6
select select "0"
select select "7"
select select "0"
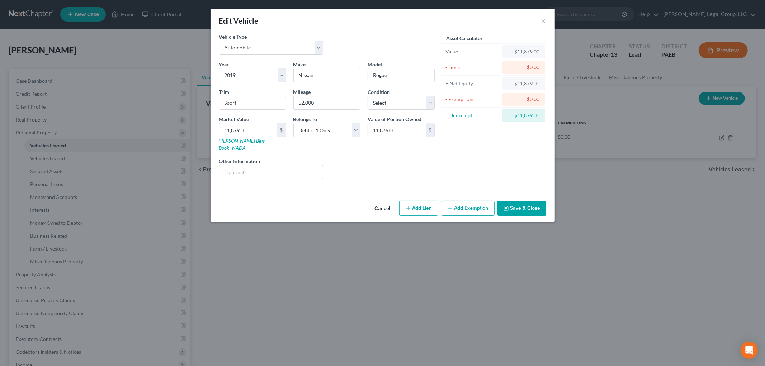
click at [461, 206] on button "Add Exemption" at bounding box center [467, 208] width 53 height 15
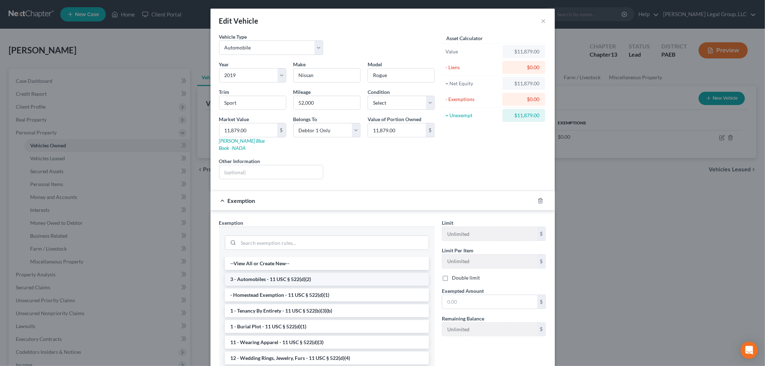
drag, startPoint x: 300, startPoint y: 269, endPoint x: 311, endPoint y: 277, distance: 13.5
click at [300, 273] on li "3 - Automobiles - 11 USC § 522(d)(2)" at bounding box center [327, 279] width 204 height 13
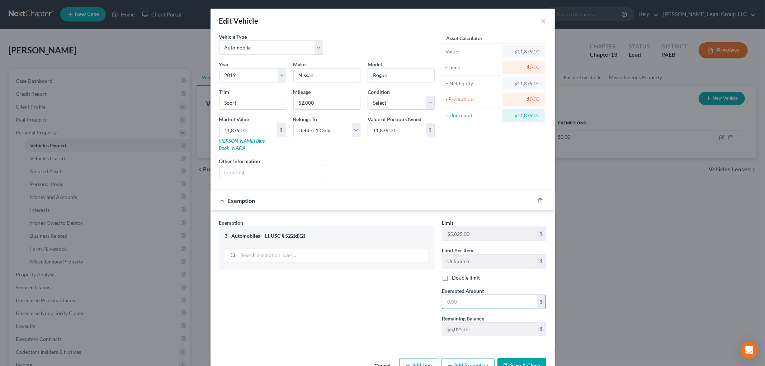
click at [470, 295] on input "text" at bounding box center [489, 302] width 95 height 14
type input "5,025"
click at [519, 363] on button "Save & Close" at bounding box center [521, 365] width 49 height 15
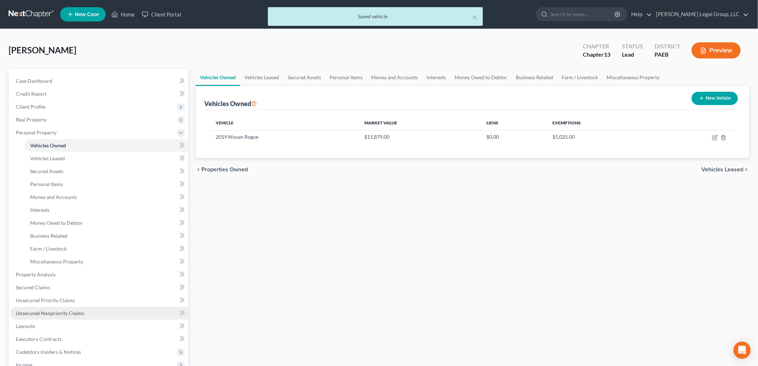
click at [58, 310] on span "Unsecured Nonpriority Claims" at bounding box center [50, 313] width 68 height 6
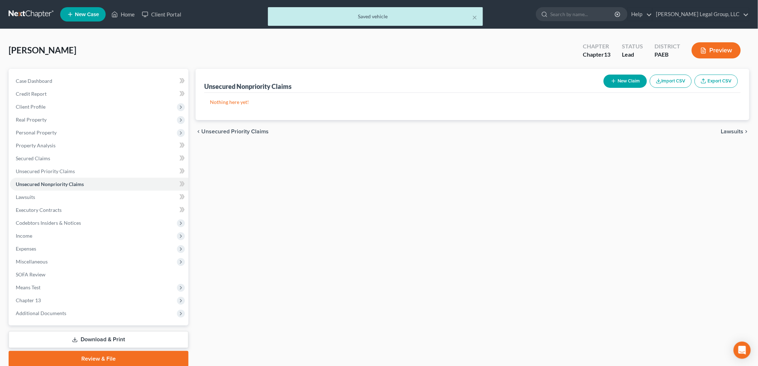
click at [625, 85] on button "New Claim" at bounding box center [625, 81] width 43 height 13
select select "0"
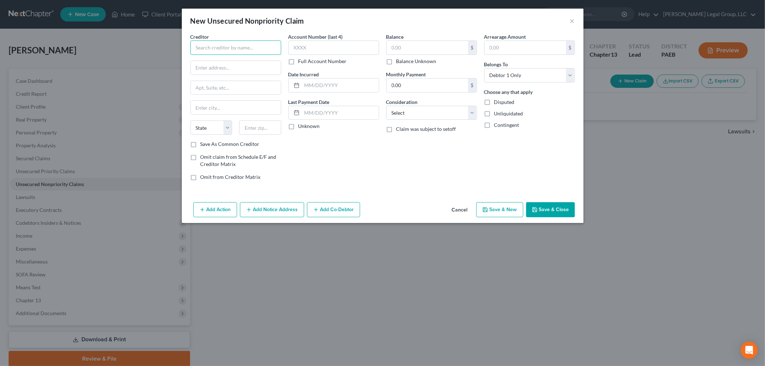
click at [245, 46] on input "text" at bounding box center [235, 48] width 91 height 14
type input "Philadelphia Water Revenue Bureau"
drag, startPoint x: 194, startPoint y: 47, endPoint x: 344, endPoint y: 54, distance: 150.7
click at [349, 54] on div "Creditor * Philadelphia Water Revenue Bureau State [US_STATE] AK AR AZ CA CO [G…" at bounding box center [382, 109] width 391 height 153
click at [229, 64] on input "text" at bounding box center [236, 68] width 90 height 14
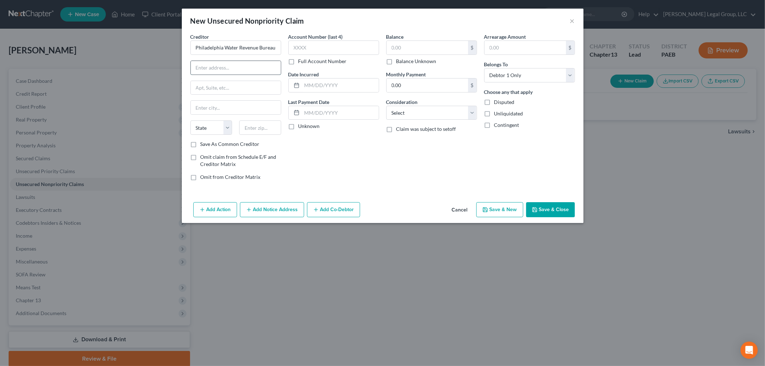
paste input "[STREET_ADDRESS][PERSON_NAME]"
type input "[STREET_ADDRESS][PERSON_NAME]"
click at [257, 133] on input "text" at bounding box center [260, 127] width 42 height 14
type input "19102"
type input "[GEOGRAPHIC_DATA]"
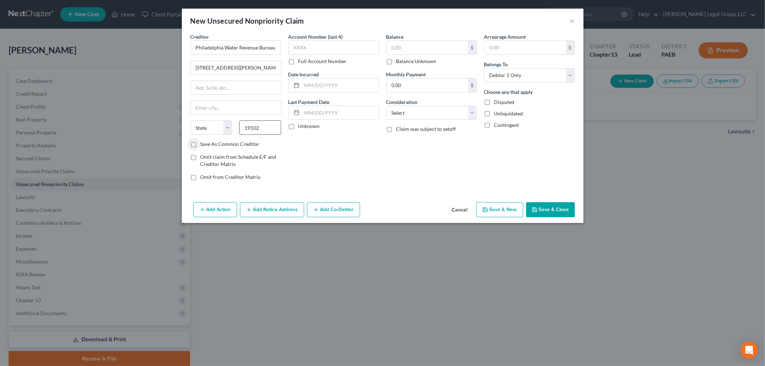
select select "39"
click at [418, 49] on input "text" at bounding box center [426, 48] width 81 height 14
type input "1,000"
click at [438, 109] on select "Select Cable / Satellite Services Collection Agency Credit Card Debt Debt Couns…" at bounding box center [431, 113] width 91 height 14
select select "20"
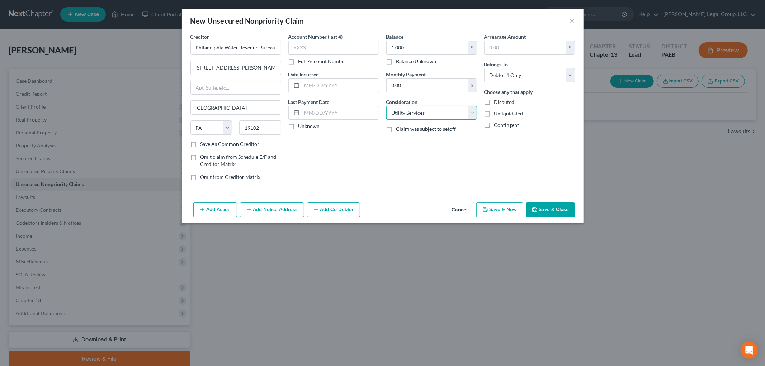
click at [386, 106] on select "Select Cable / Satellite Services Collection Agency Credit Card Debt Debt Couns…" at bounding box center [431, 113] width 91 height 14
click at [550, 205] on button "Save & Close" at bounding box center [550, 209] width 49 height 15
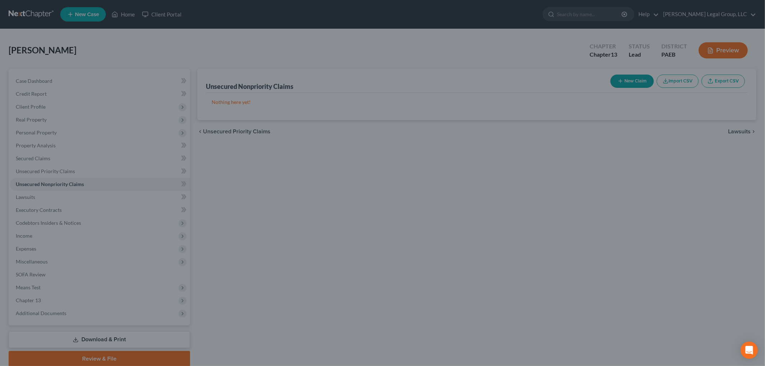
type input "1,000.00"
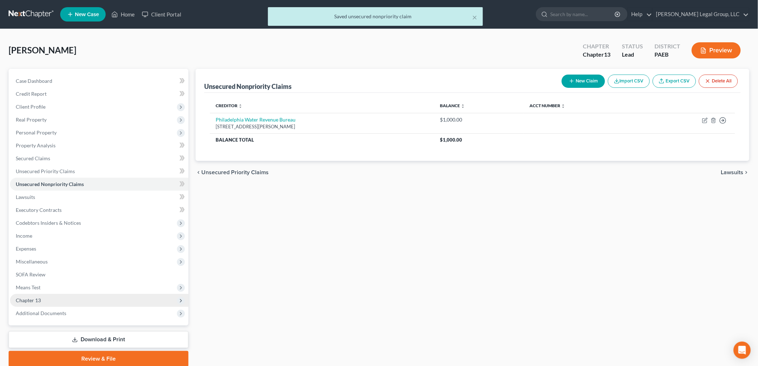
click at [79, 295] on span "Chapter 13" at bounding box center [99, 300] width 179 height 13
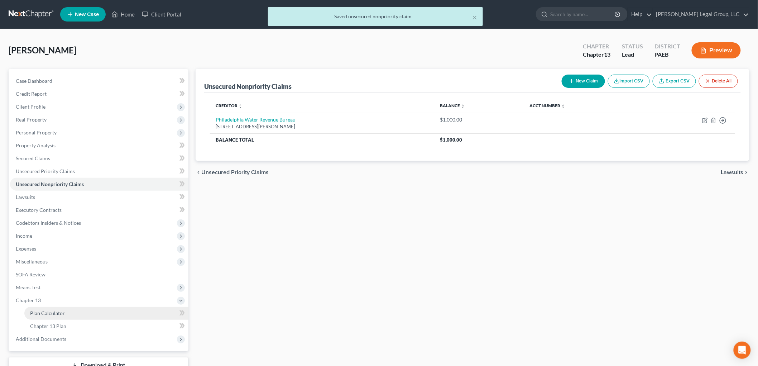
click at [96, 310] on link "Plan Calculator" at bounding box center [106, 313] width 164 height 13
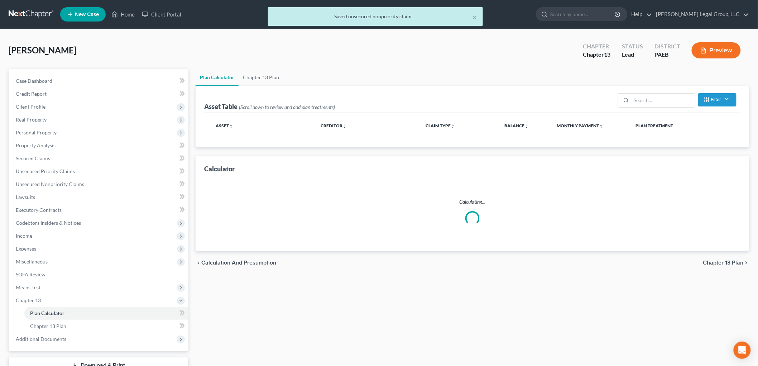
select select "59"
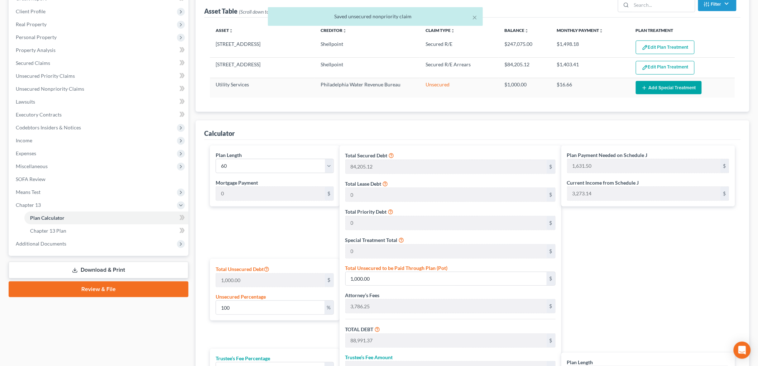
scroll to position [226, 0]
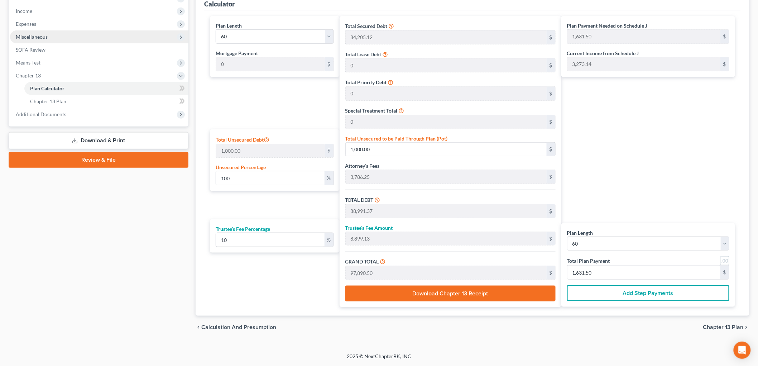
click at [36, 37] on span "Miscellaneous" at bounding box center [32, 37] width 32 height 6
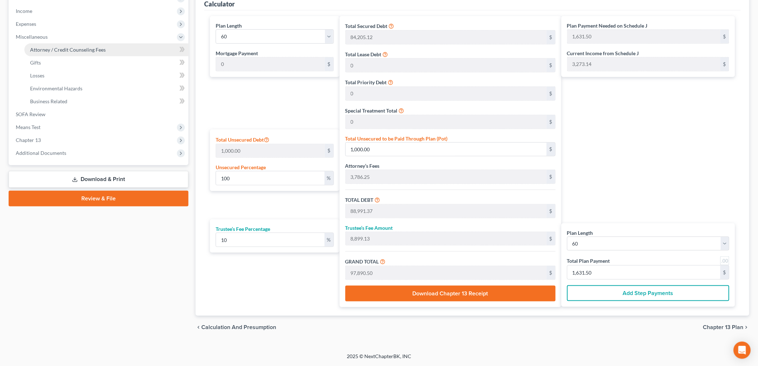
click at [97, 47] on span "Attorney / Credit Counseling Fees" at bounding box center [68, 50] width 76 height 6
select select "1"
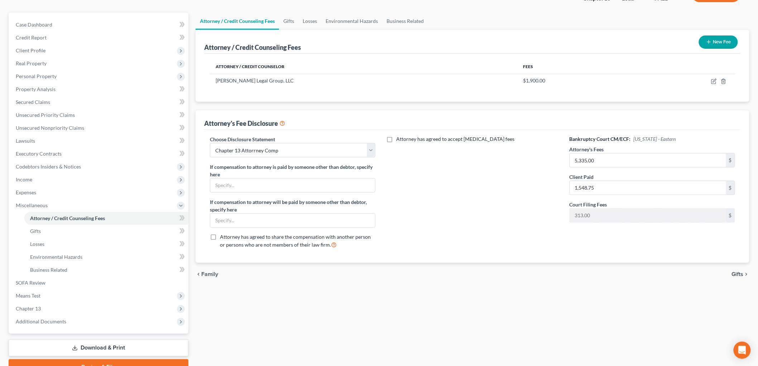
scroll to position [80, 0]
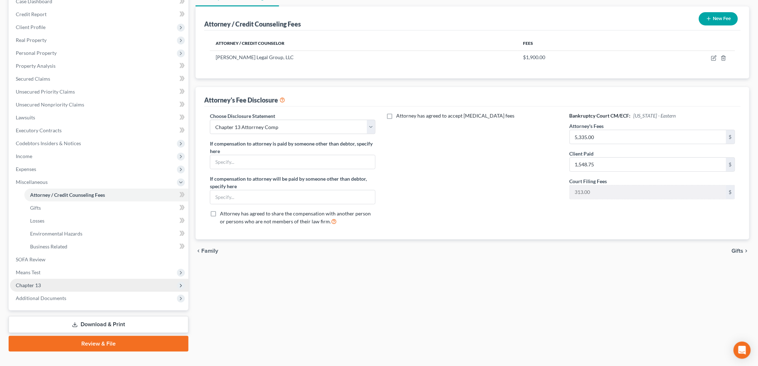
click at [41, 286] on span "Chapter 13" at bounding box center [99, 285] width 179 height 13
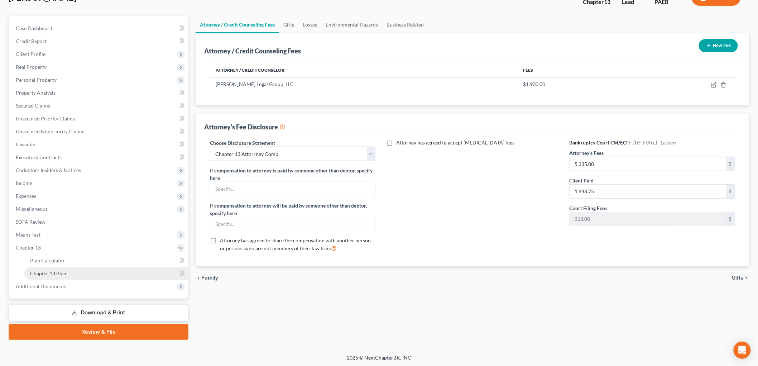
click at [48, 274] on span "Chapter 13 Plan" at bounding box center [48, 273] width 36 height 6
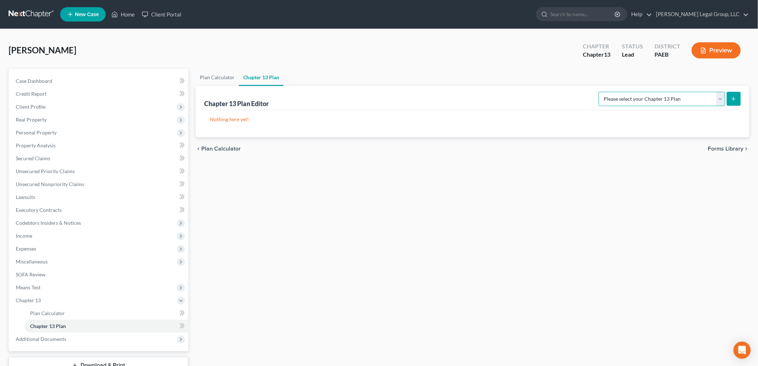
click at [650, 96] on select "Please select your Chapter 13 Plan Eastern District of [US_STATE] - Effective […" at bounding box center [662, 99] width 127 height 14
select select "2"
click at [599, 92] on select "Please select your Chapter 13 Plan Eastern District of [US_STATE] - Effective […" at bounding box center [662, 99] width 127 height 14
click at [736, 98] on icon "submit" at bounding box center [734, 99] width 6 height 6
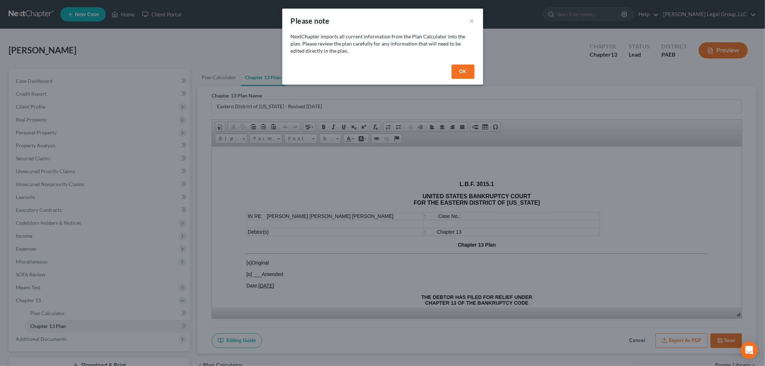
click at [465, 70] on button "OK" at bounding box center [462, 72] width 23 height 14
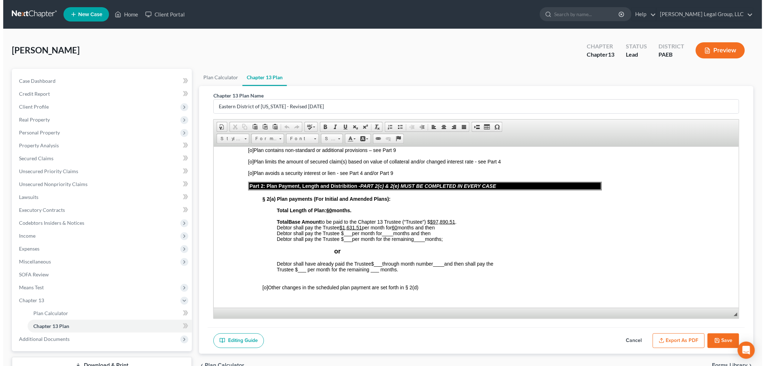
scroll to position [239, 0]
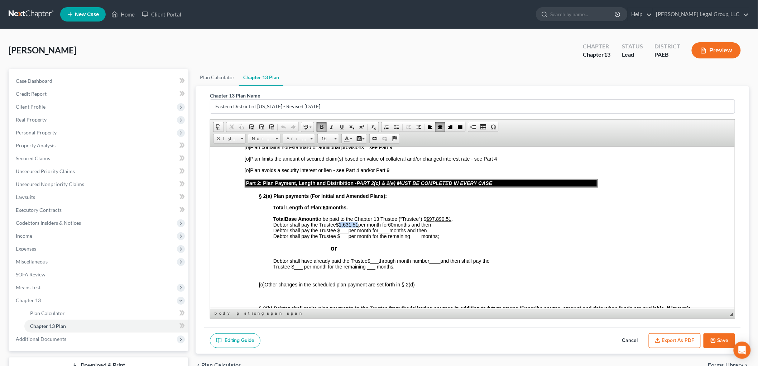
drag, startPoint x: 359, startPoint y: 223, endPoint x: 340, endPoint y: 224, distance: 19.4
click at [340, 224] on u "$1,631.51" at bounding box center [347, 225] width 22 height 6
click at [660, 341] on icon "button" at bounding box center [658, 341] width 6 height 6
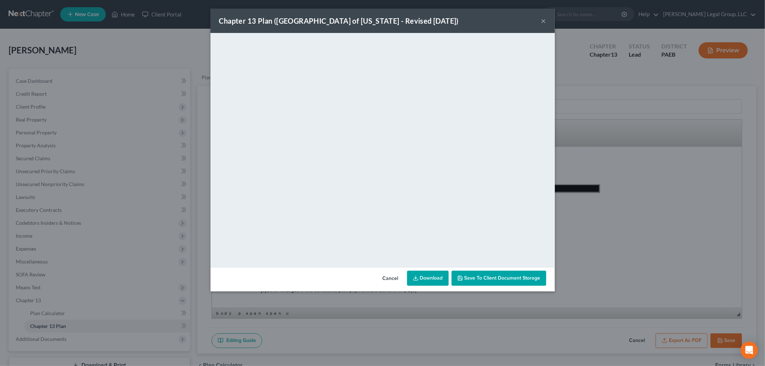
click at [422, 273] on link "Download" at bounding box center [428, 278] width 42 height 15
drag, startPoint x: 542, startPoint y: 23, endPoint x: 544, endPoint y: 36, distance: 13.4
click at [542, 22] on button "×" at bounding box center [543, 20] width 5 height 9
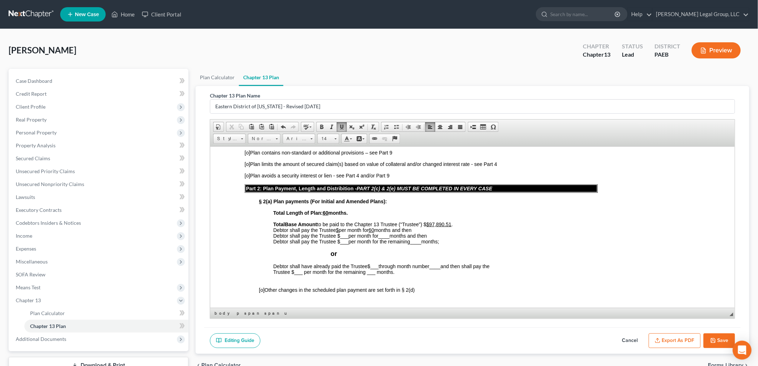
scroll to position [239, 0]
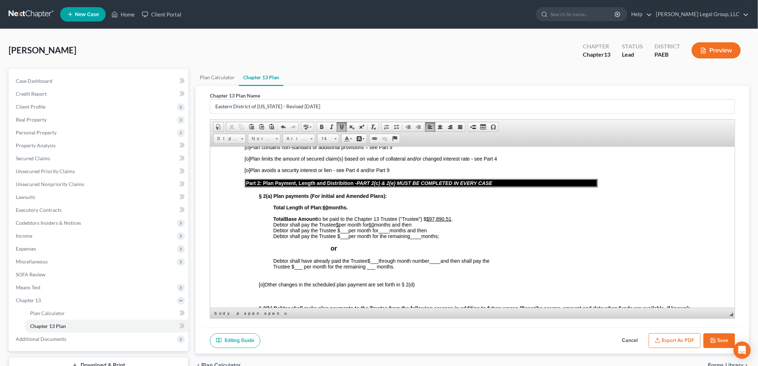
click at [726, 339] on button "Save" at bounding box center [720, 340] width 32 height 15
select select "2"
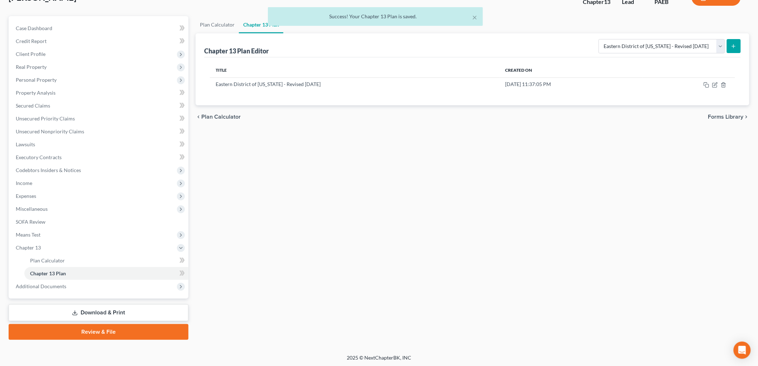
click at [103, 315] on link "Download & Print" at bounding box center [99, 312] width 180 height 17
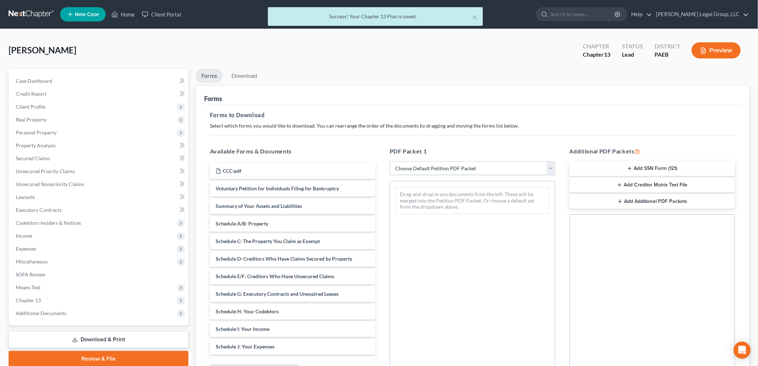
click at [436, 167] on select "Choose Default Petition PDF Packet Complete Bankruptcy Petition (all forms and …" at bounding box center [473, 168] width 166 height 14
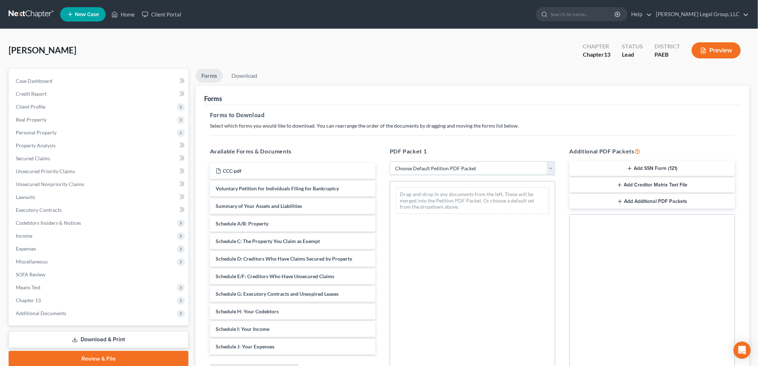
select select "0"
click at [390, 161] on select "Choose Default Petition PDF Packet Complete Bankruptcy Petition (all forms and …" at bounding box center [473, 168] width 166 height 14
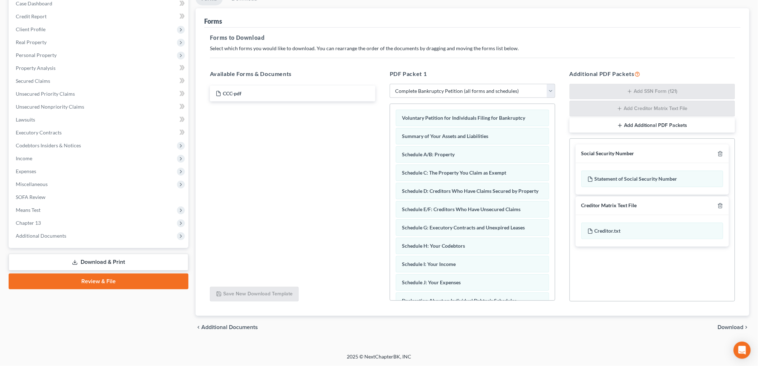
click at [719, 327] on span "Download" at bounding box center [731, 327] width 26 height 6
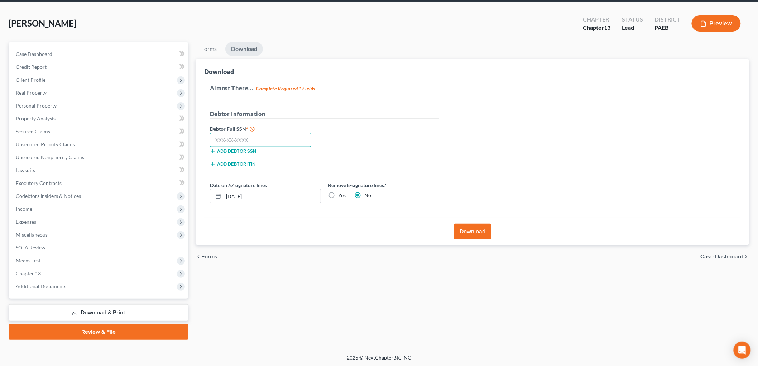
click at [227, 141] on input "text" at bounding box center [260, 140] width 101 height 14
type input "198-58-5126"
click at [338, 194] on label "Yes" at bounding box center [342, 195] width 8 height 7
click at [341, 194] on input "Yes" at bounding box center [343, 194] width 5 height 5
radio input "true"
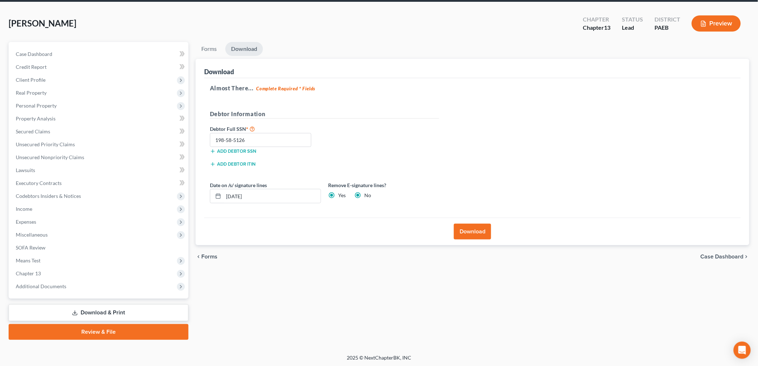
radio input "false"
drag, startPoint x: 280, startPoint y: 198, endPoint x: 175, endPoint y: 198, distance: 105.4
click at [175, 198] on div "Petition Navigation Case Dashboard Payments Invoices Payments Payments Credit R…" at bounding box center [379, 191] width 748 height 298
type input "[DATE]"
click at [477, 231] on button "Download" at bounding box center [472, 232] width 37 height 16
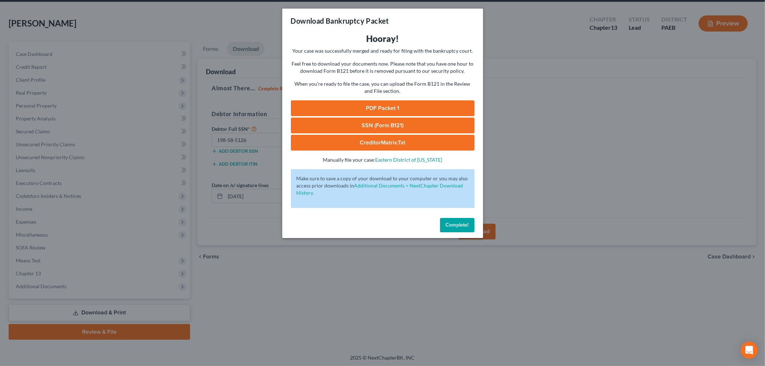
click at [385, 120] on link "SSN (Form B121)" at bounding box center [383, 126] width 184 height 16
click at [377, 105] on link "PDF Packet 1" at bounding box center [383, 108] width 184 height 16
click at [463, 226] on span "Complete!" at bounding box center [457, 225] width 23 height 6
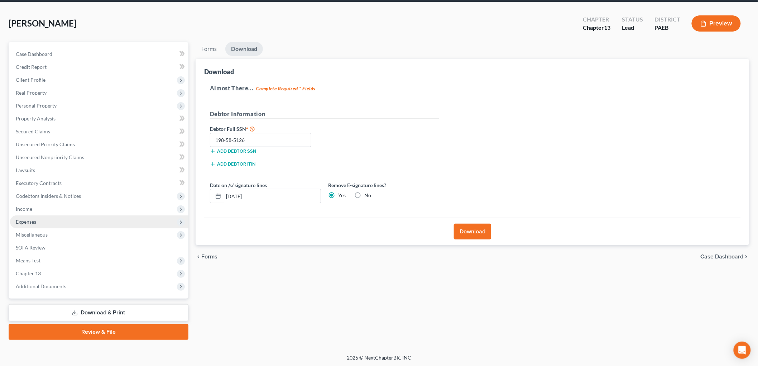
drag, startPoint x: 36, startPoint y: 222, endPoint x: 45, endPoint y: 226, distance: 9.8
click at [36, 222] on span "Expenses" at bounding box center [26, 222] width 20 height 6
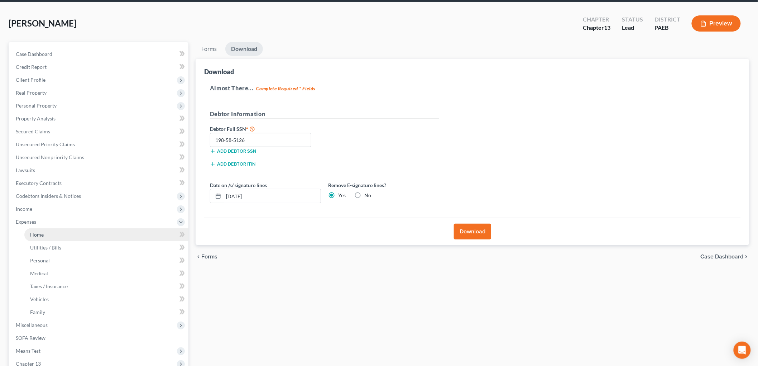
click at [54, 230] on link "Home" at bounding box center [106, 234] width 164 height 13
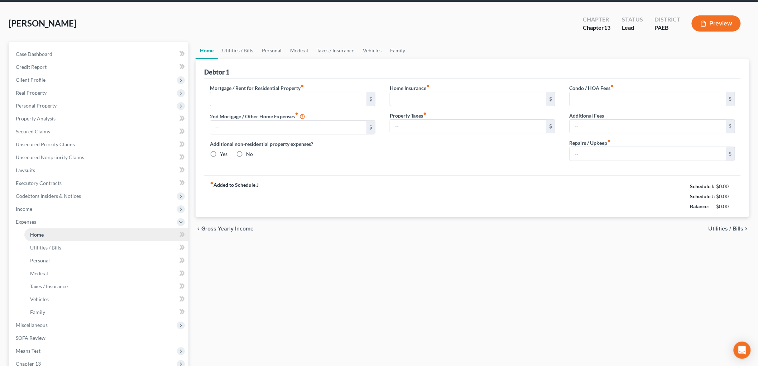
type input "1,498.18"
type input "0.00"
radio input "true"
type input "0.00"
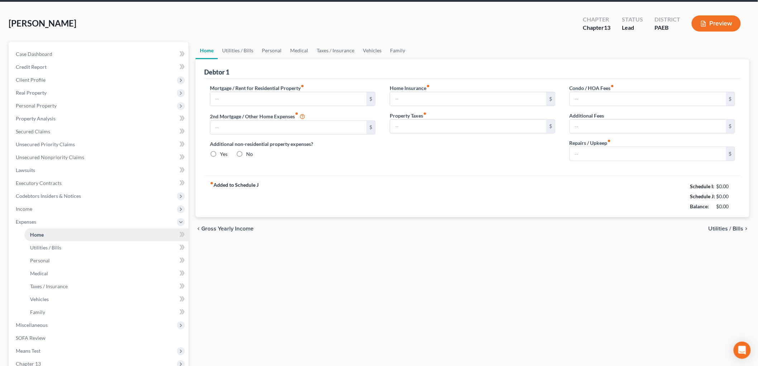
type input "0.00"
type input "250.00"
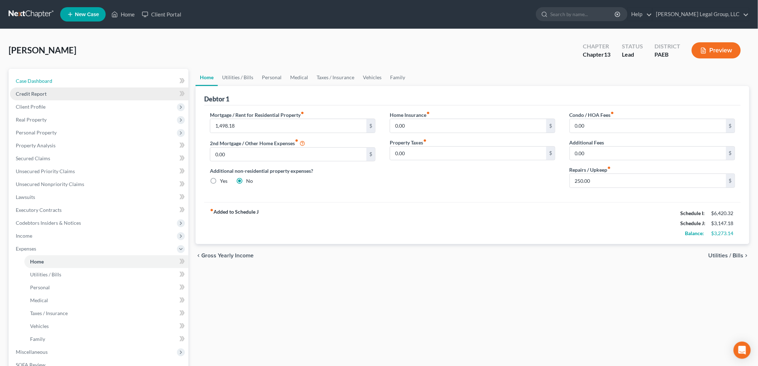
drag, startPoint x: 67, startPoint y: 83, endPoint x: 100, endPoint y: 89, distance: 33.8
click at [67, 83] on link "Case Dashboard" at bounding box center [99, 81] width 179 height 13
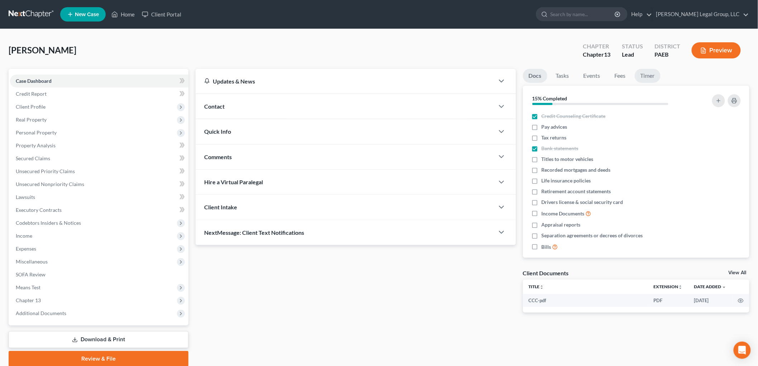
click at [649, 70] on link "Timer" at bounding box center [648, 76] width 26 height 14
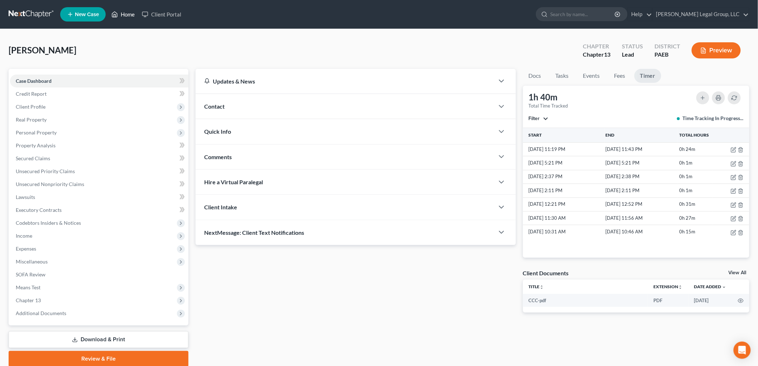
drag, startPoint x: 123, startPoint y: 10, endPoint x: 379, endPoint y: 316, distance: 399.2
click at [123, 10] on link "Home" at bounding box center [123, 14] width 30 height 13
